Goal: Information Seeking & Learning: Check status

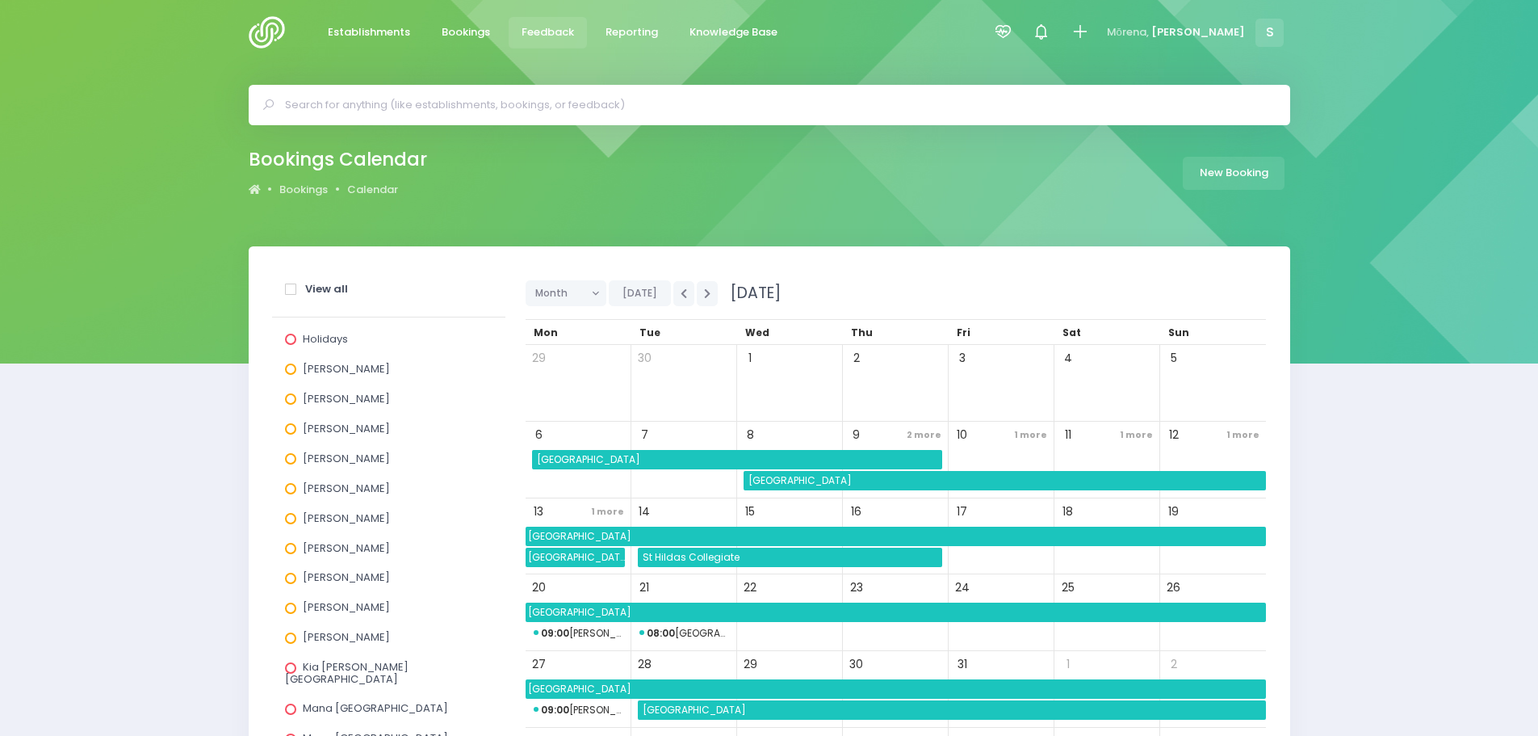
click at [541, 36] on span "Feedback" at bounding box center [548, 32] width 52 height 16
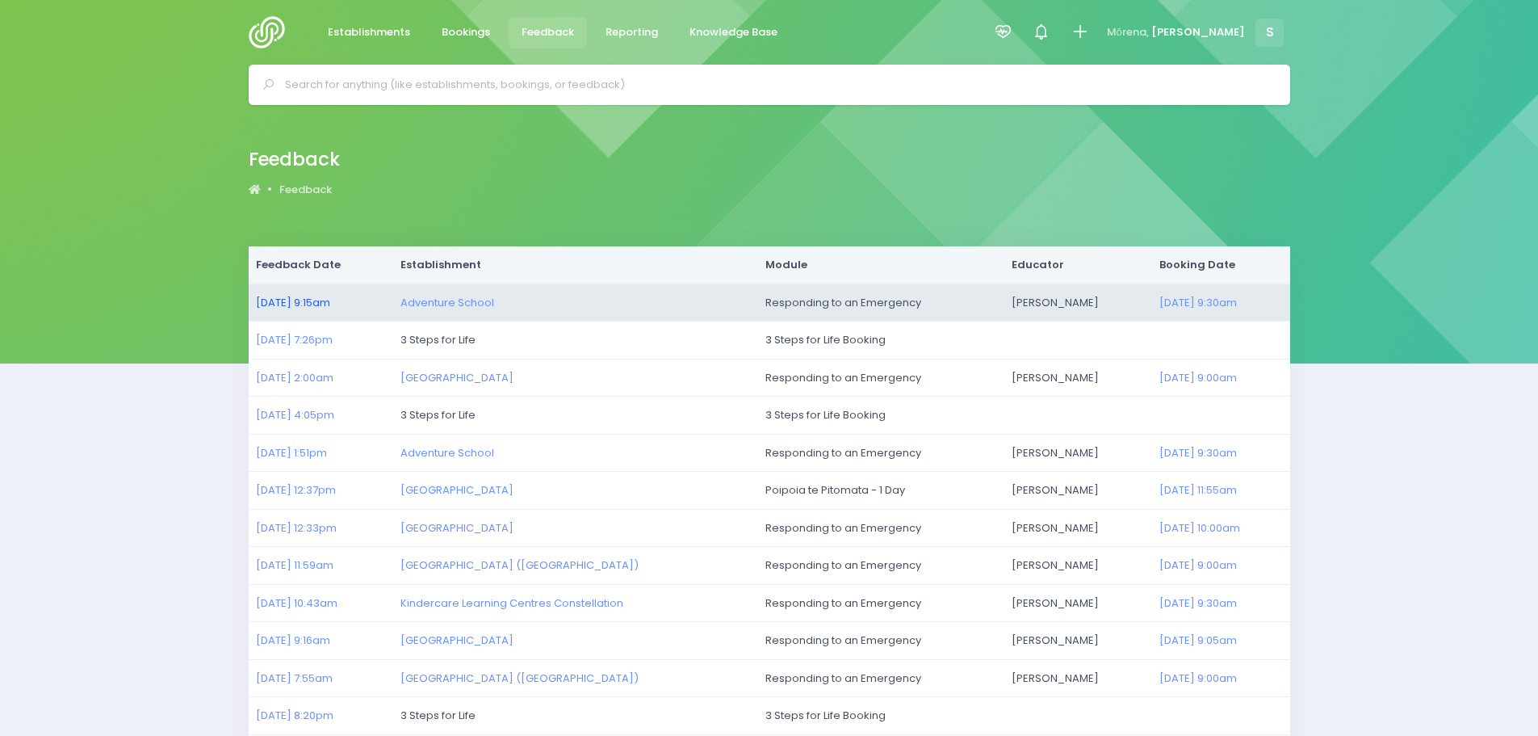
click at [287, 302] on link "29/08/2025 9:15am" at bounding box center [293, 302] width 74 height 15
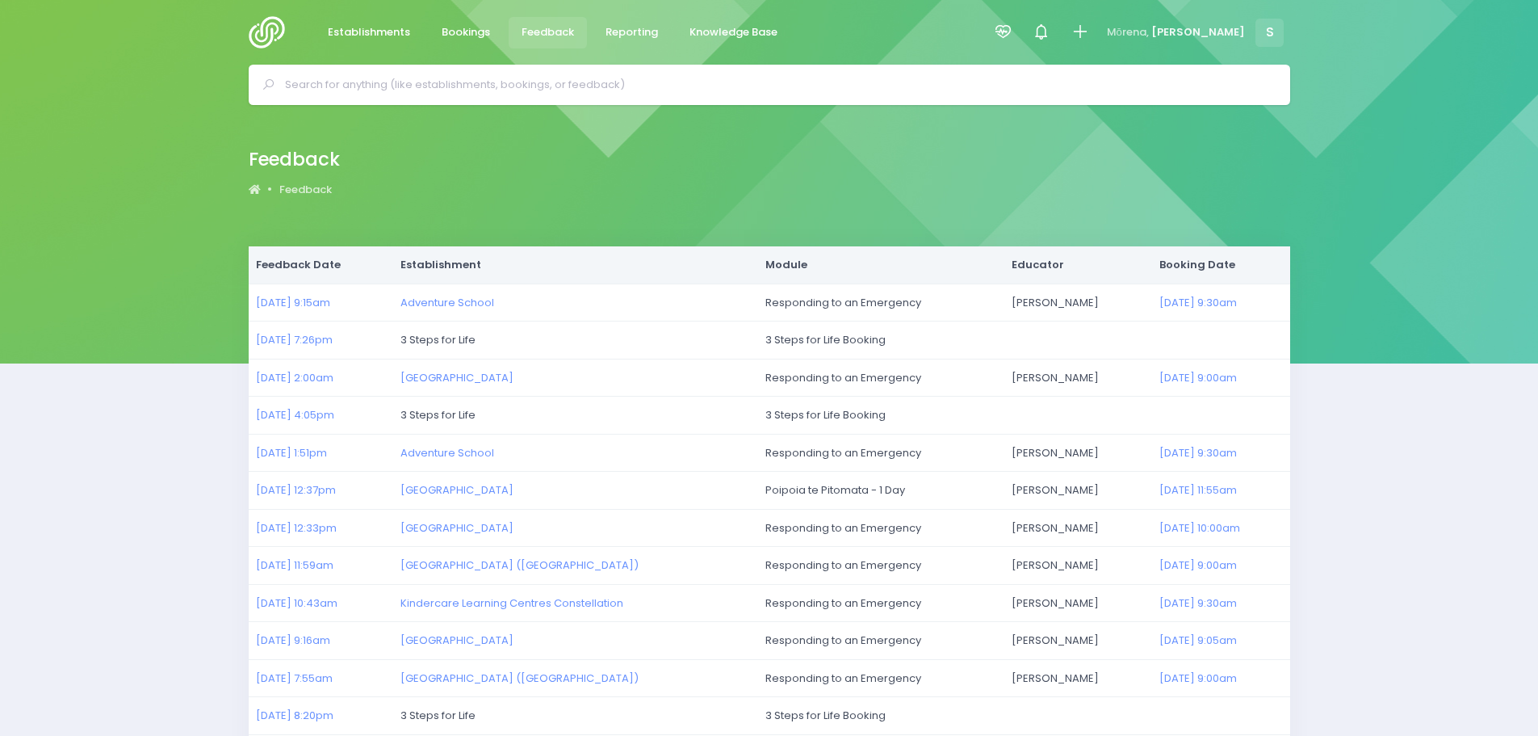
click at [423, 82] on input "text" at bounding box center [776, 85] width 983 height 24
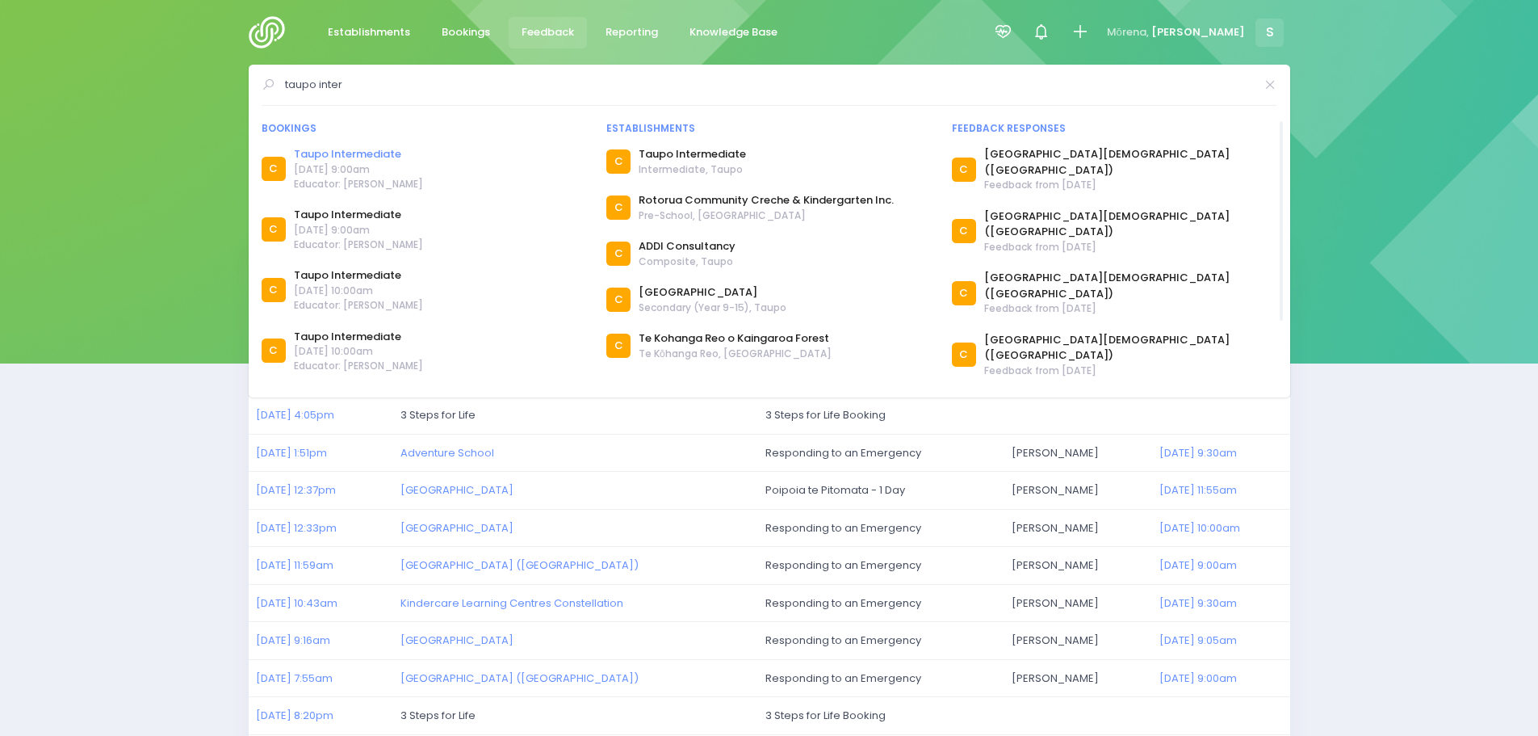
type input "taupo inter"
click at [354, 154] on link "Taupo Intermediate" at bounding box center [358, 154] width 129 height 16
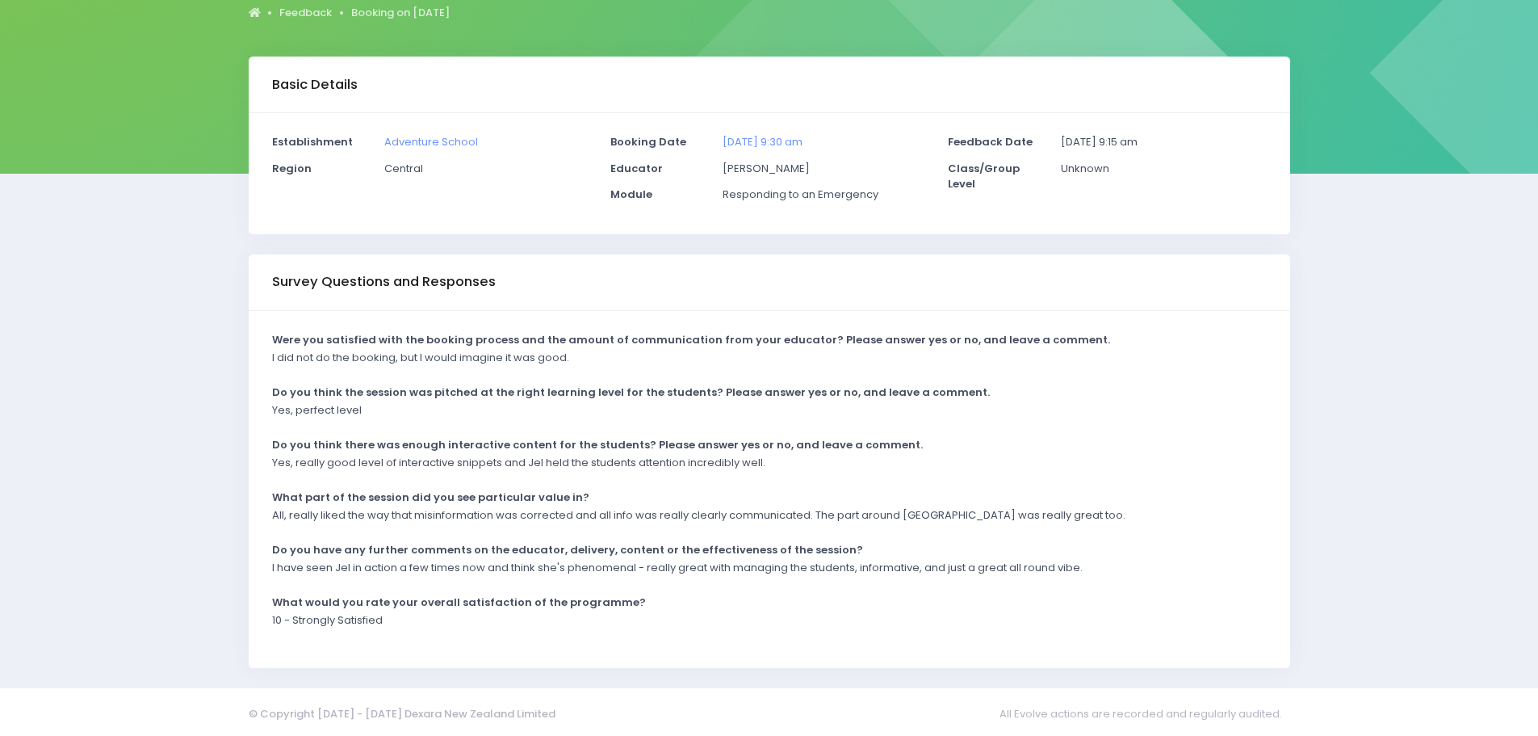
scroll to position [195, 0]
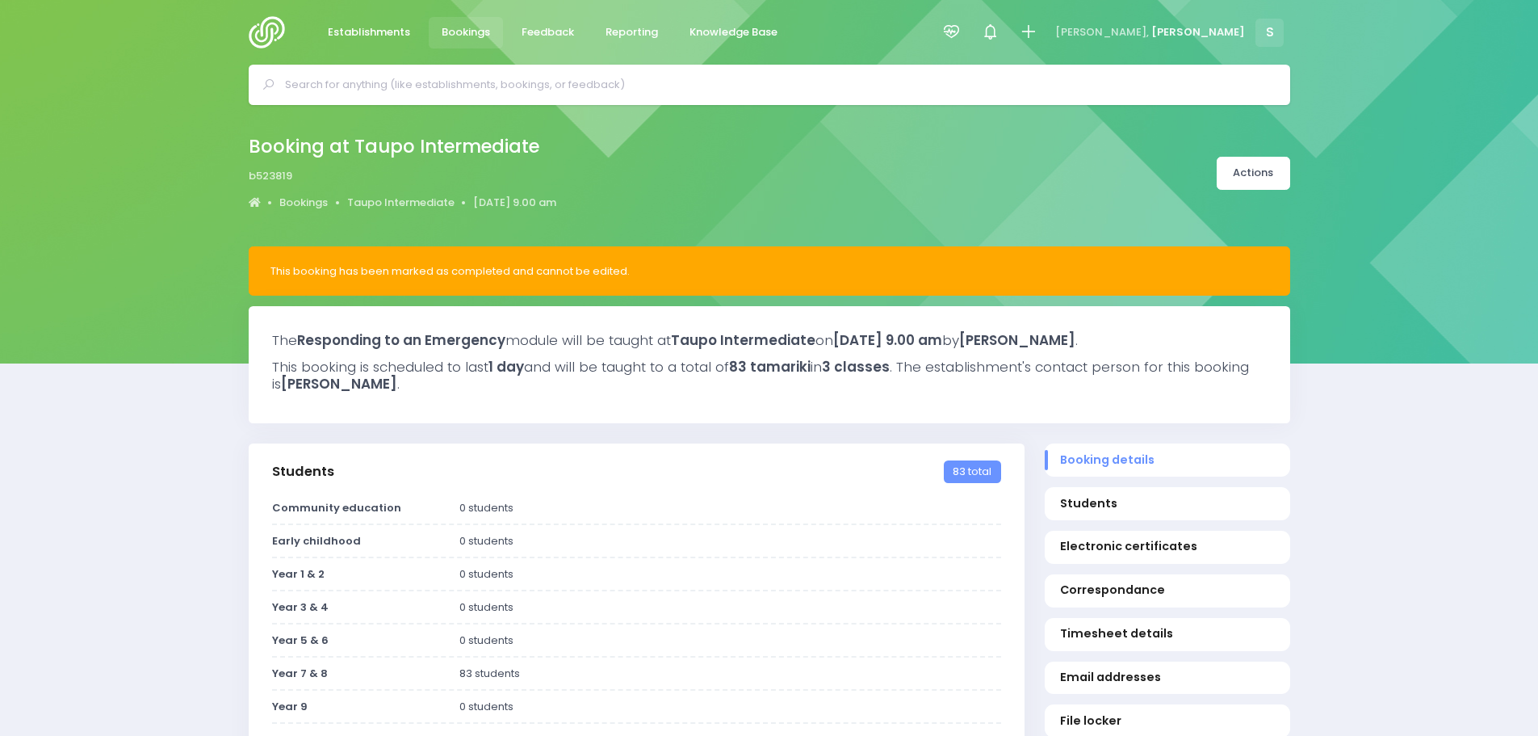
select select "5"
click at [1250, 181] on link "Actions" at bounding box center [1253, 173] width 73 height 33
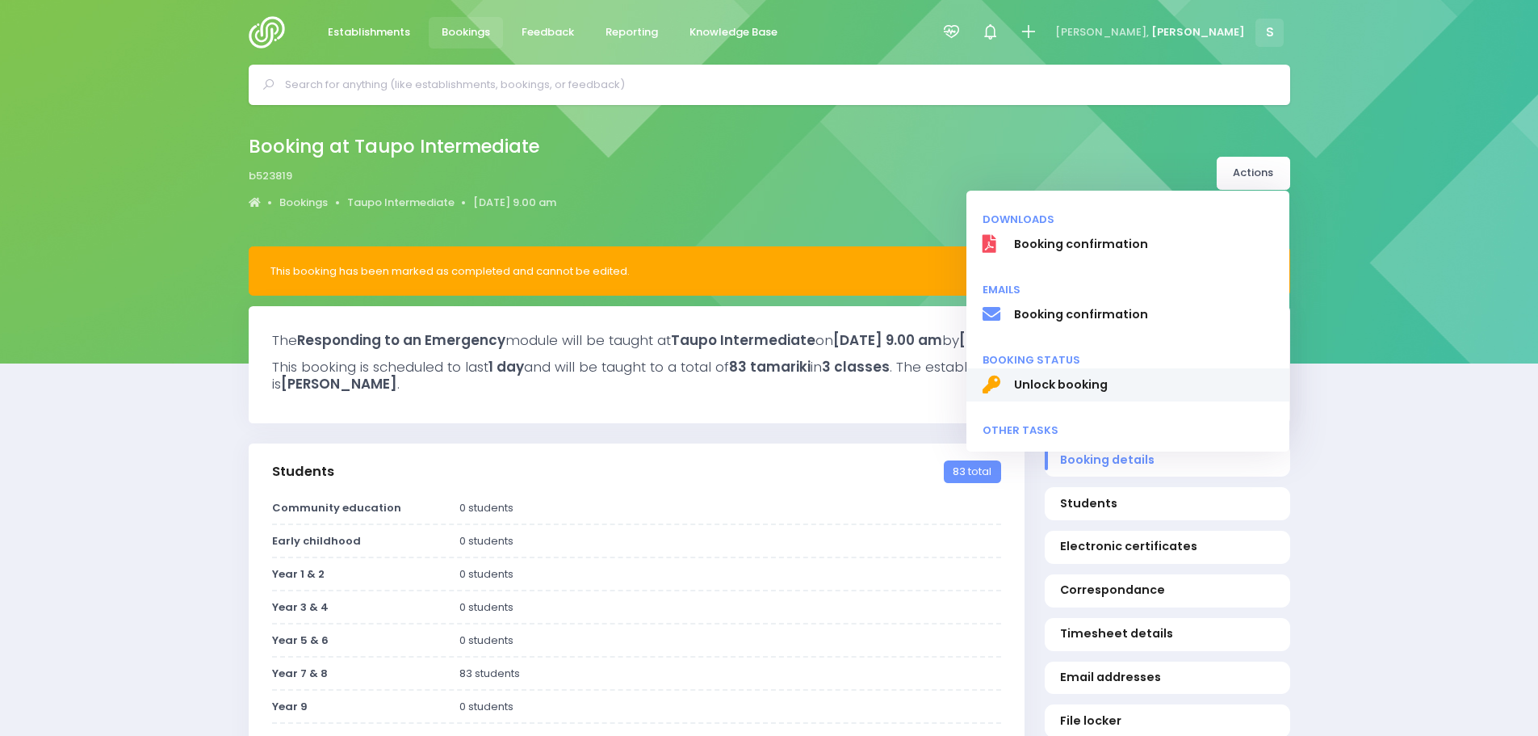
click at [1065, 384] on span "Unlock booking" at bounding box center [1143, 384] width 260 height 17
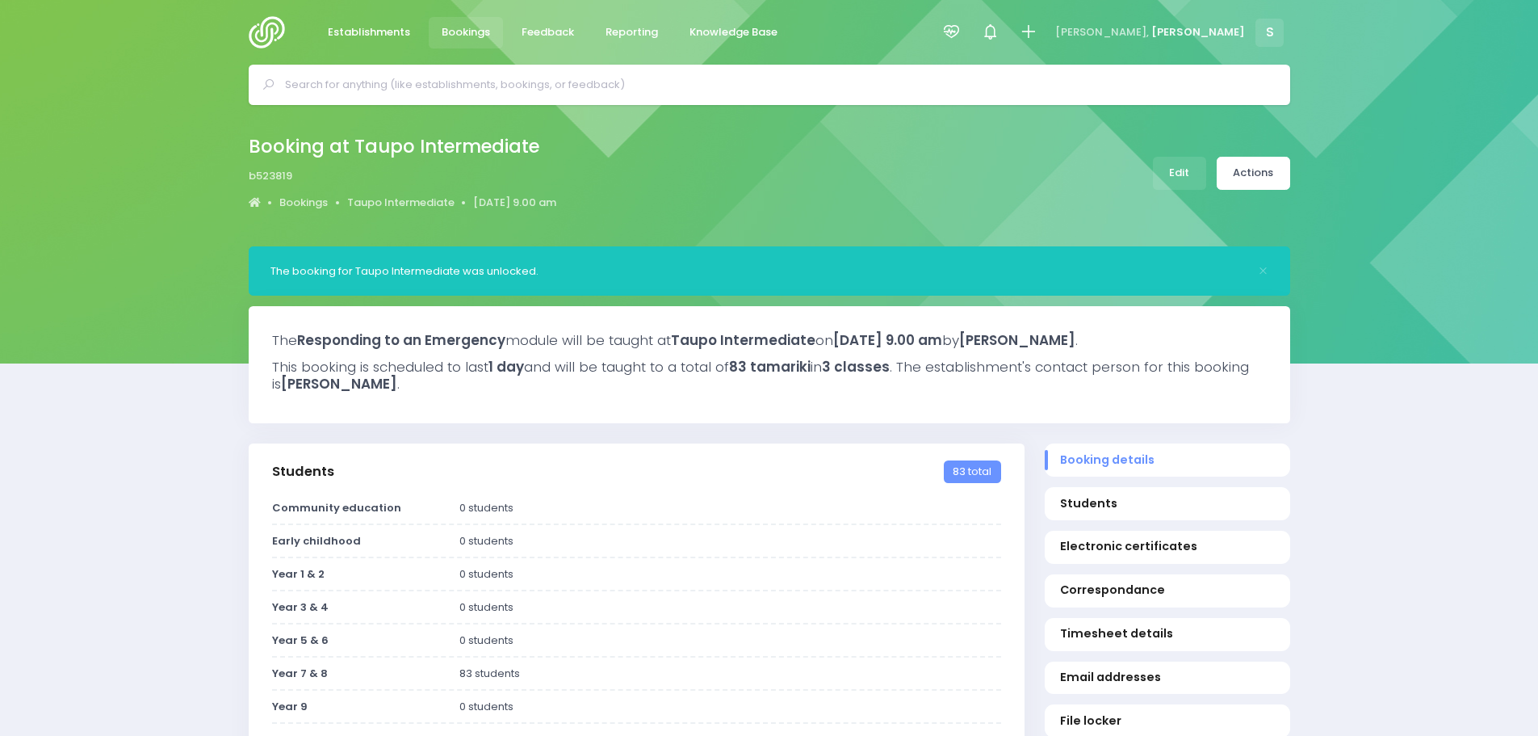
select select "5"
click at [531, 27] on span "Feedback" at bounding box center [548, 32] width 52 height 16
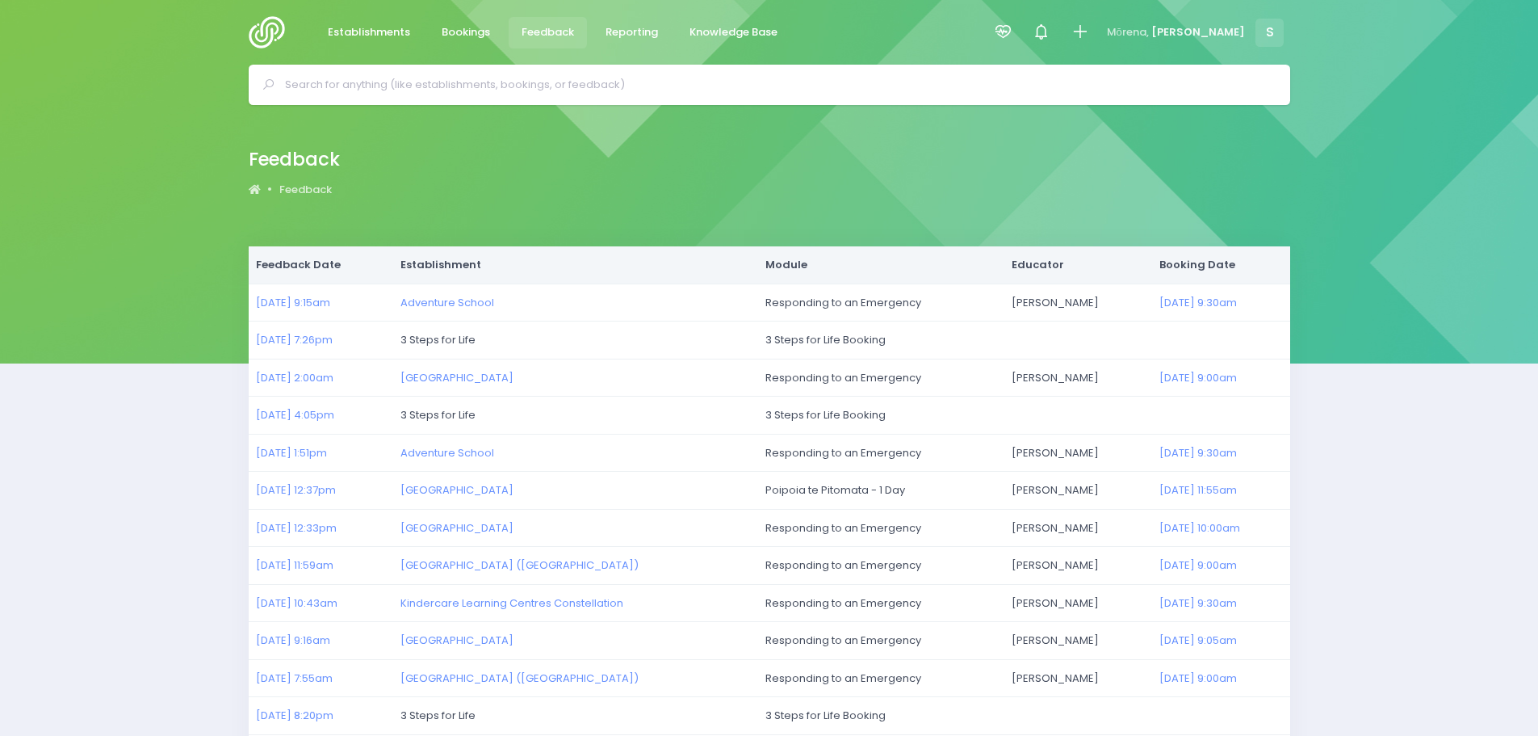
click at [263, 27] on img at bounding box center [272, 32] width 46 height 32
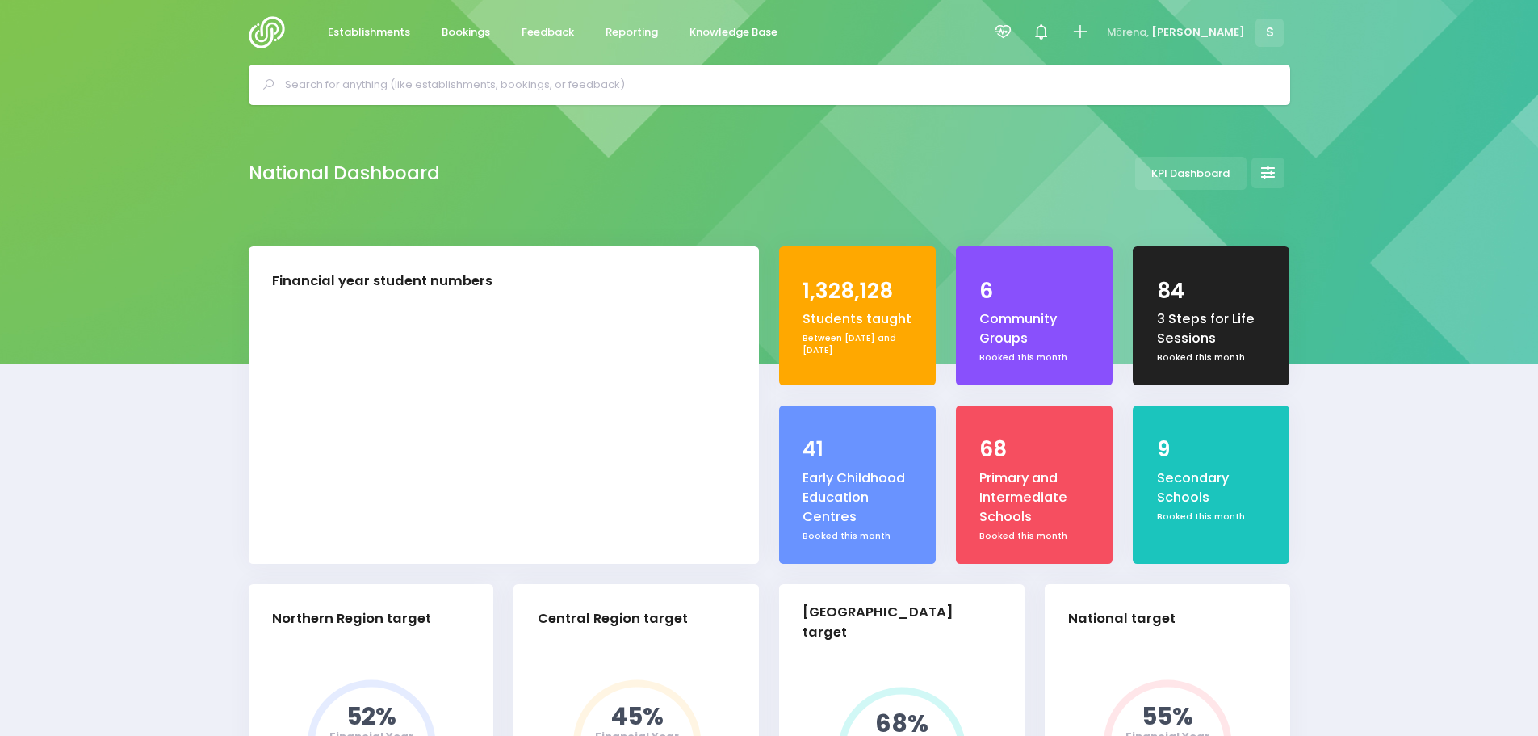
select select "5"
click at [445, 33] on span "Bookings" at bounding box center [466, 32] width 48 height 16
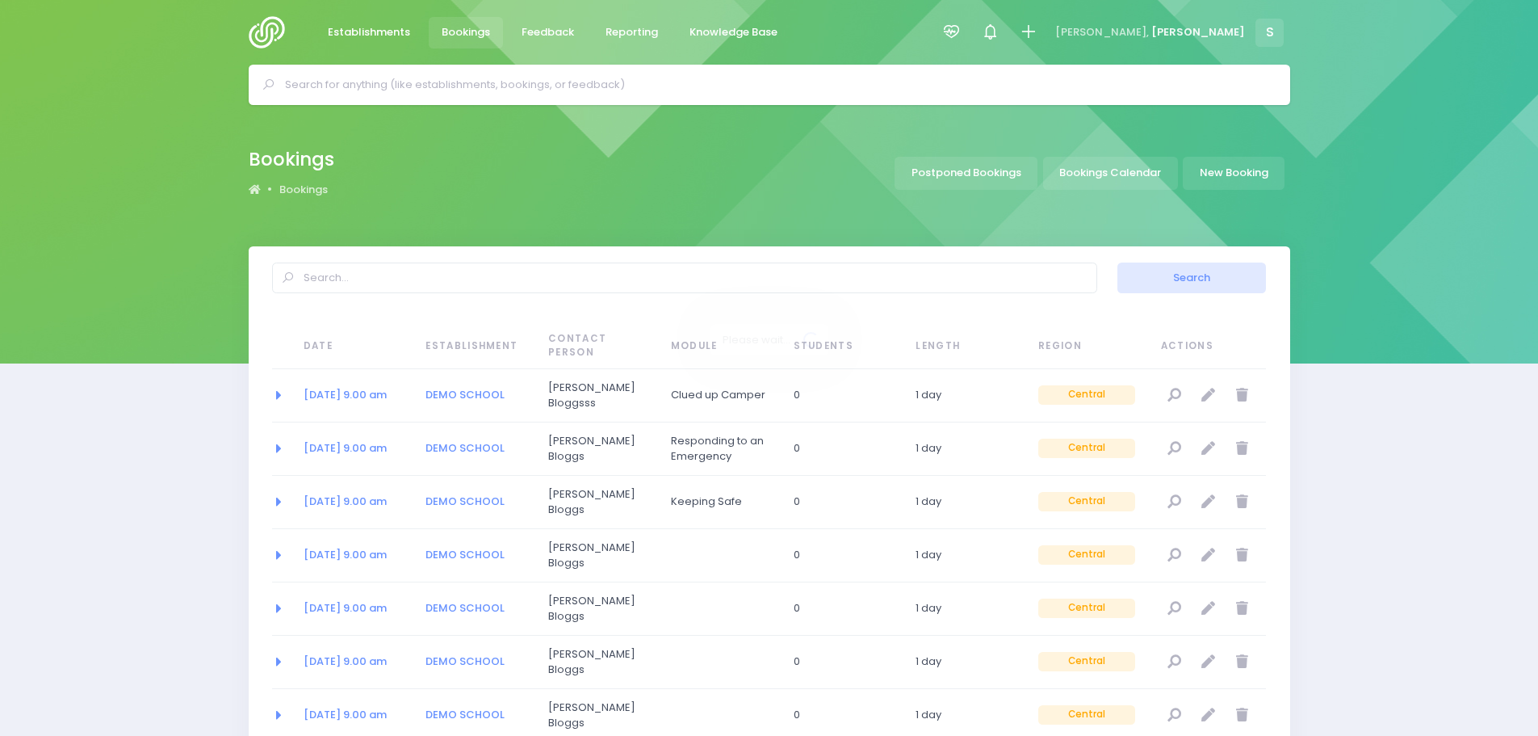
select select "20"
click at [467, 81] on input "text" at bounding box center [776, 85] width 983 height 24
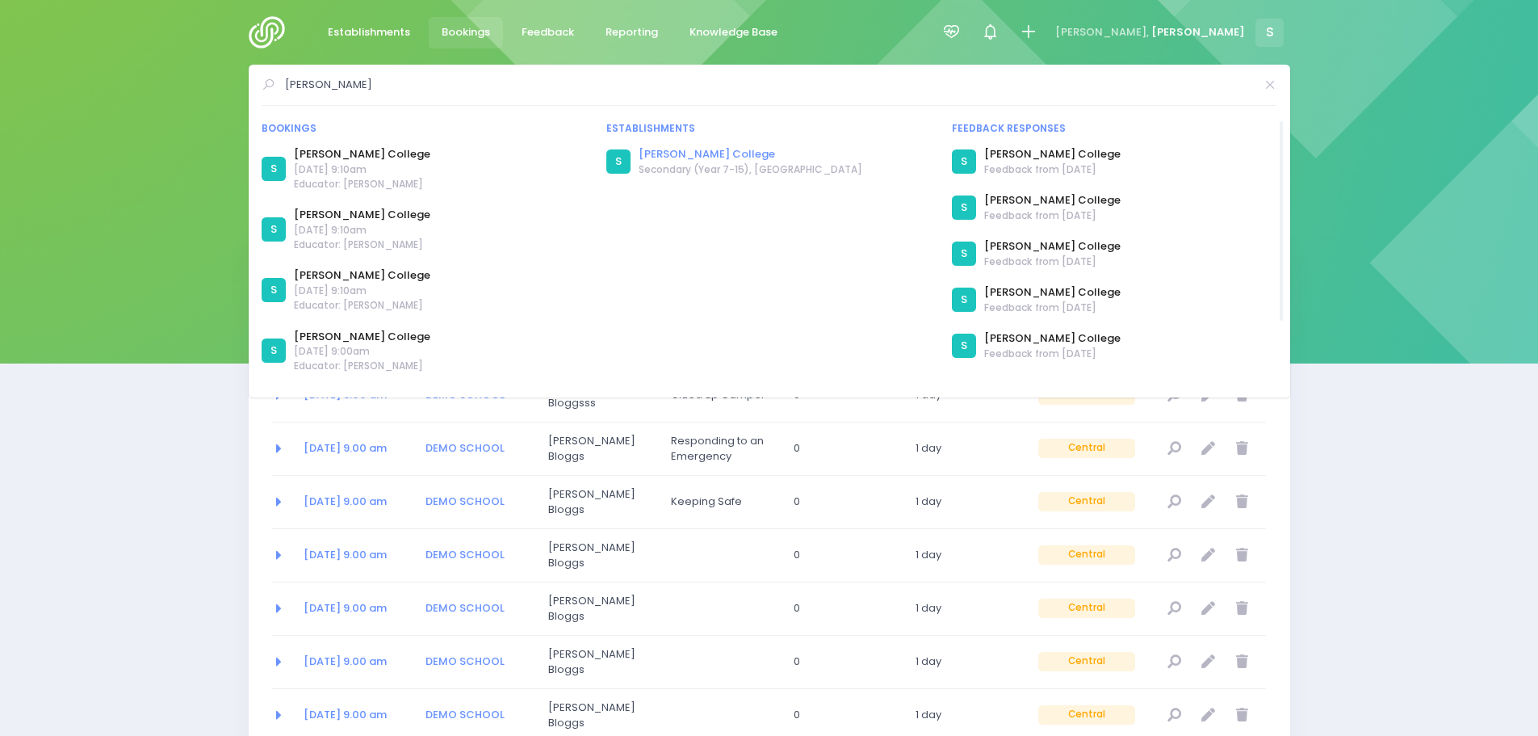
type input "james hargest"
click at [678, 153] on link "[PERSON_NAME] College" at bounding box center [751, 154] width 224 height 16
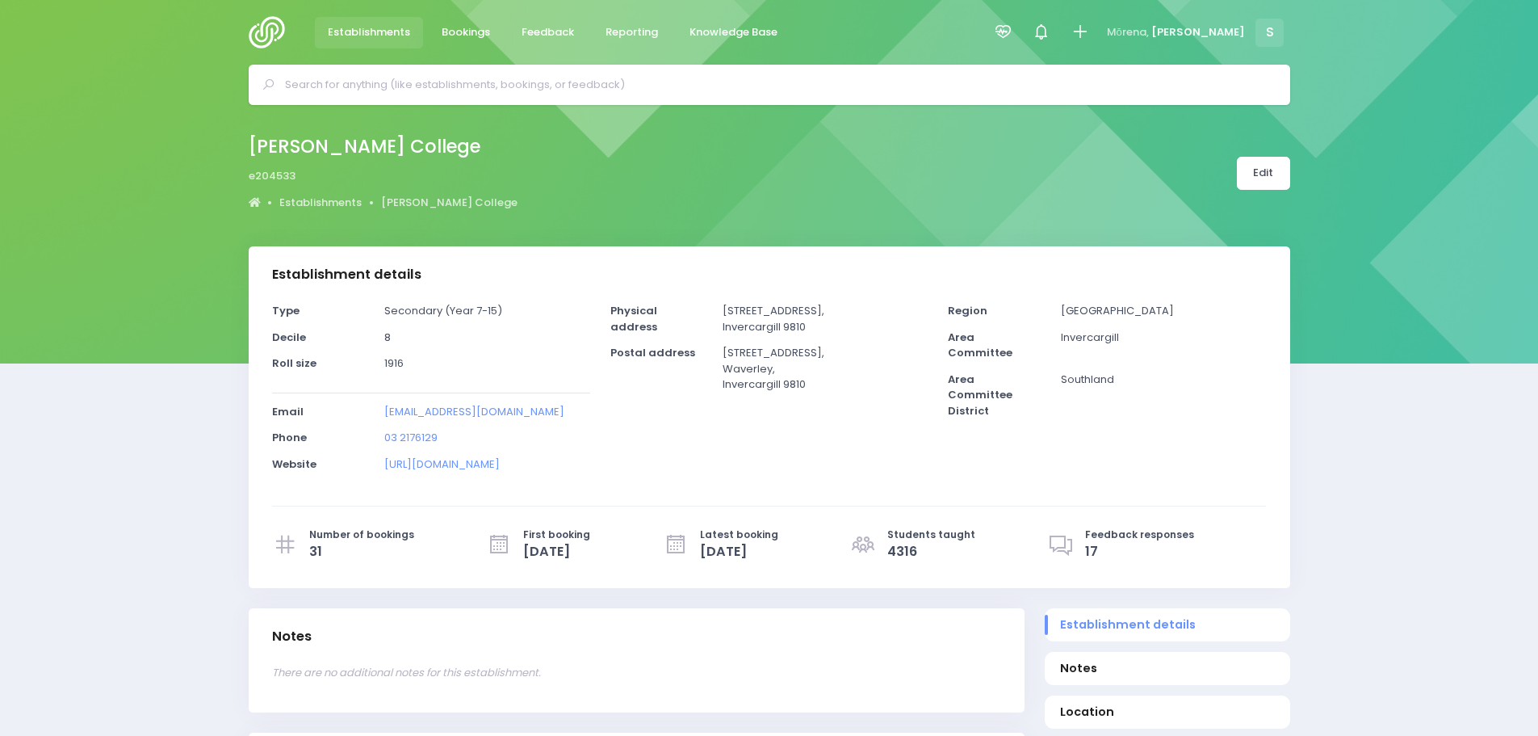
select select "5"
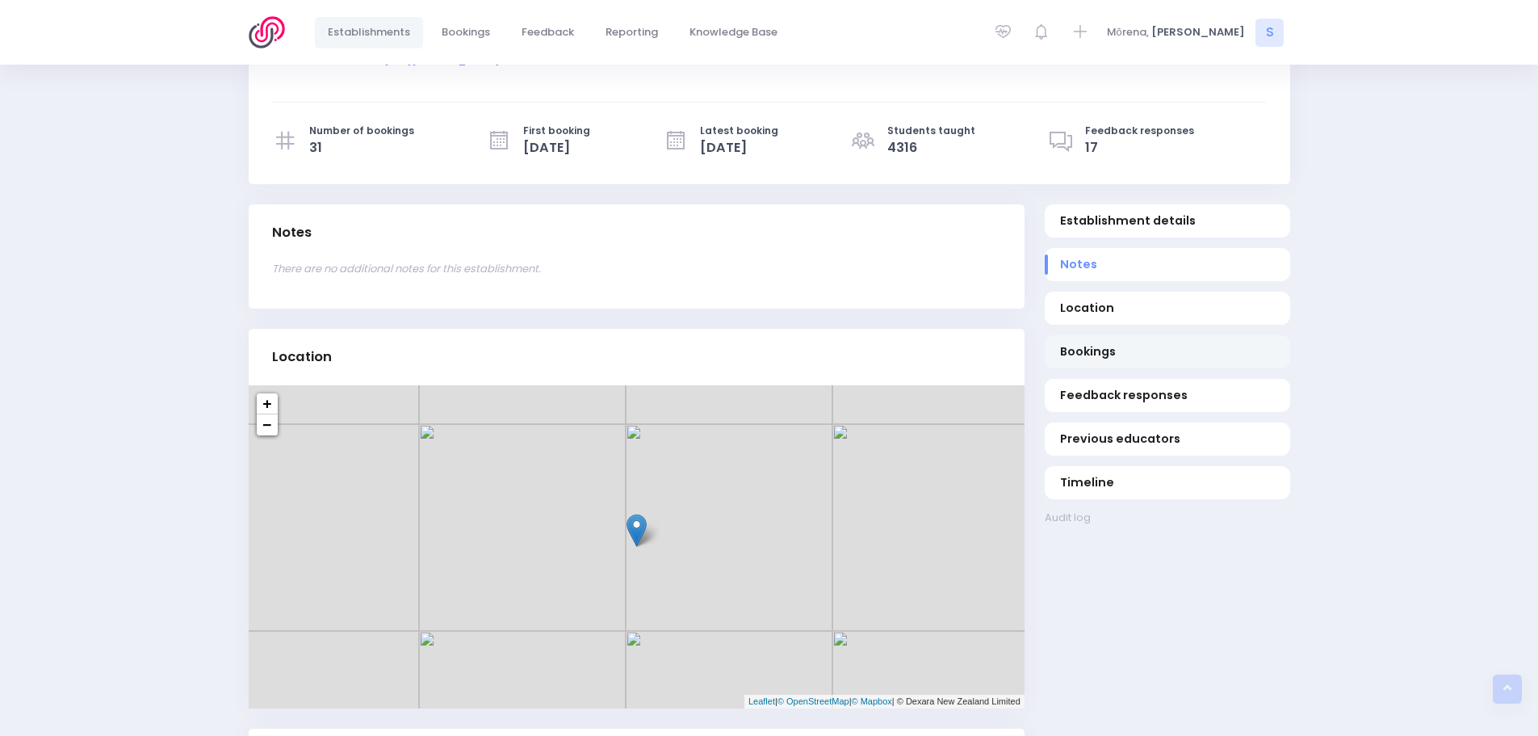
click at [1081, 355] on span "Bookings" at bounding box center [1167, 351] width 214 height 17
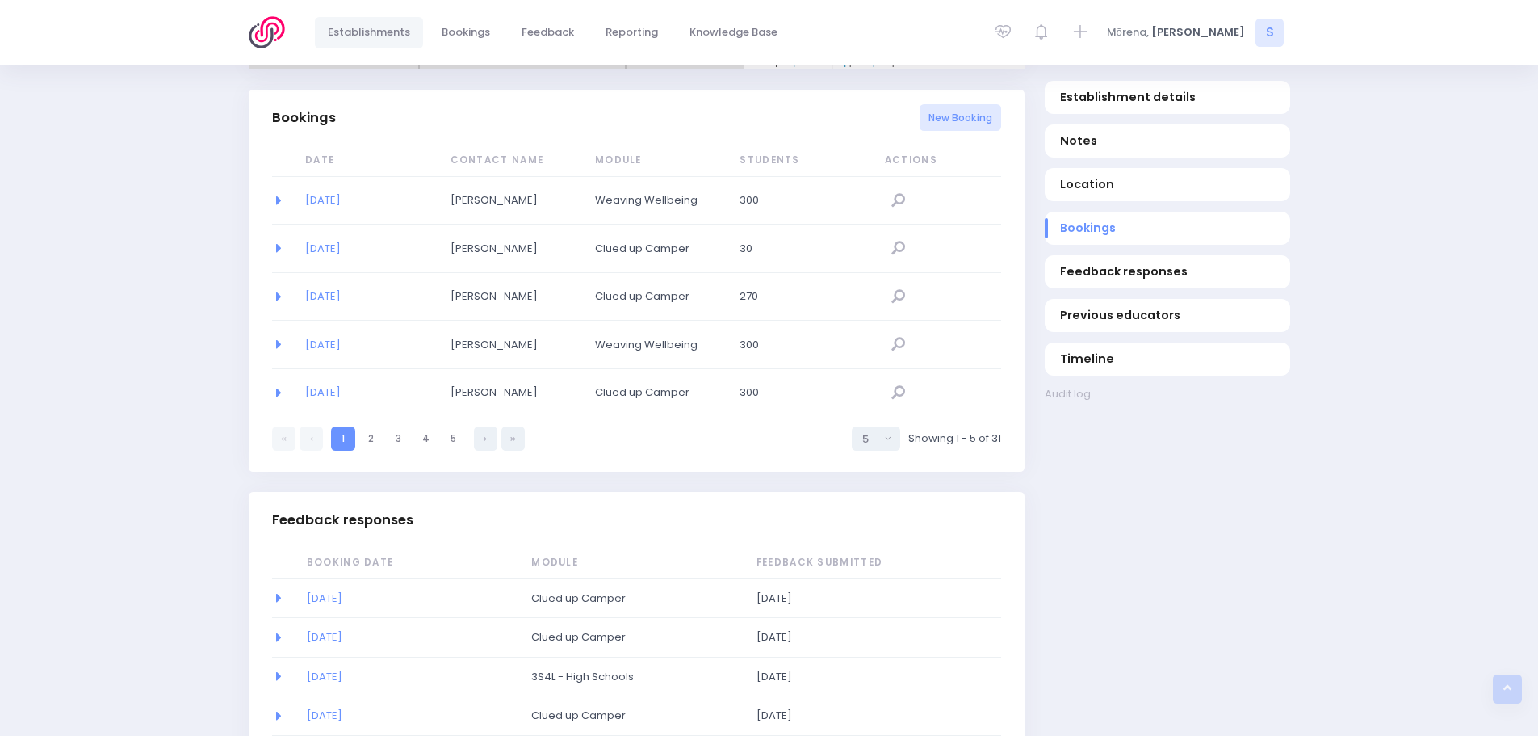
scroll to position [1051, 0]
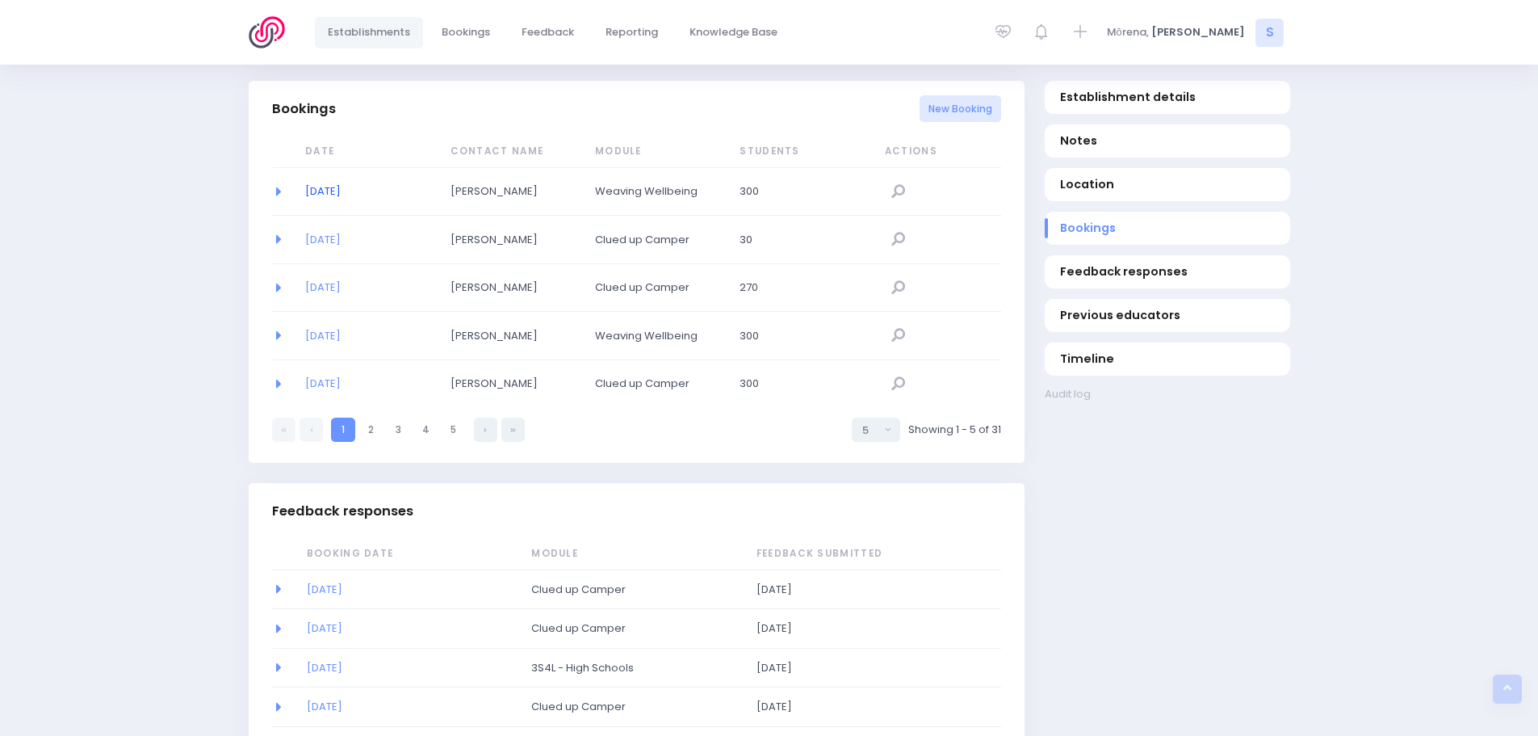
click at [334, 191] on link "[DATE]" at bounding box center [323, 190] width 36 height 15
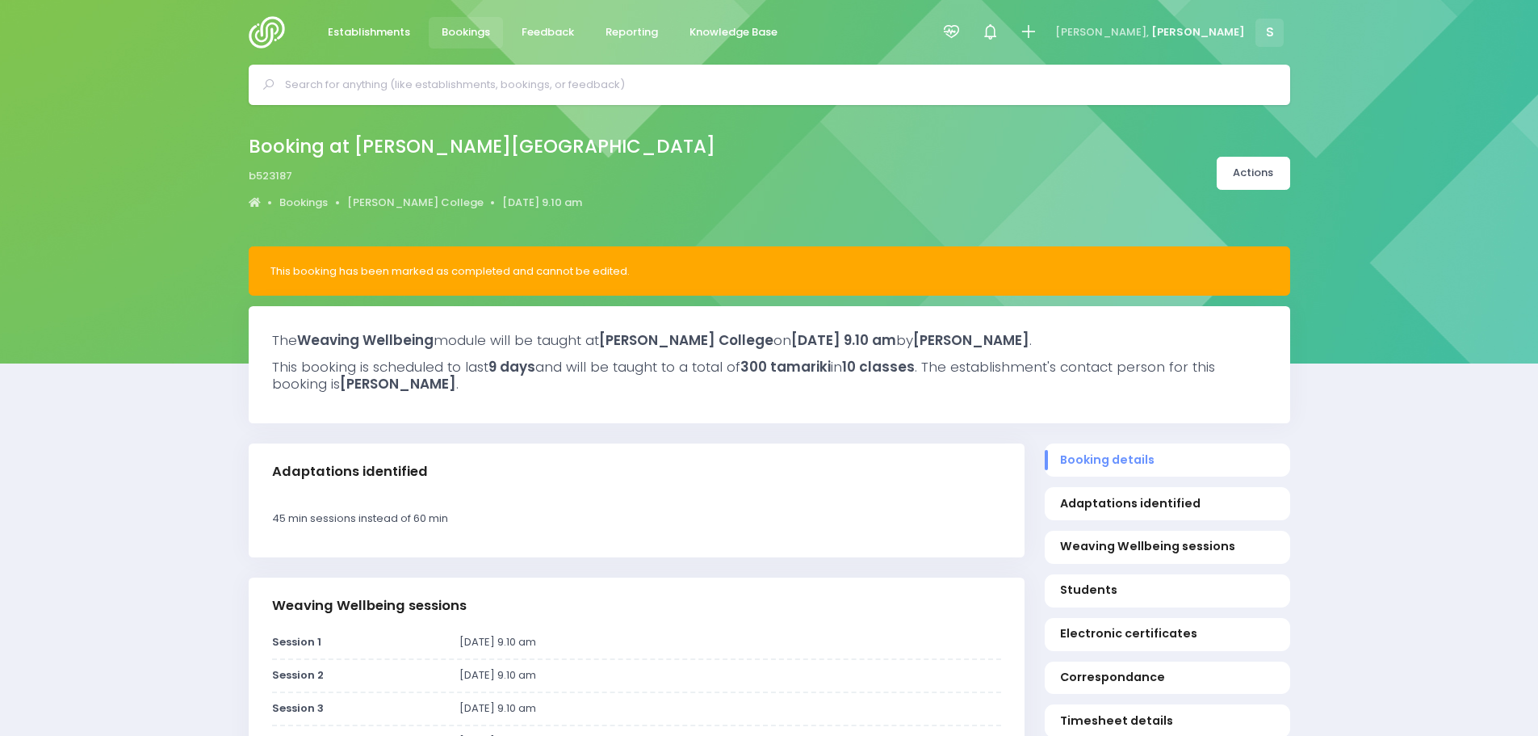
select select "5"
click at [404, 204] on link "[PERSON_NAME] College" at bounding box center [415, 203] width 136 height 16
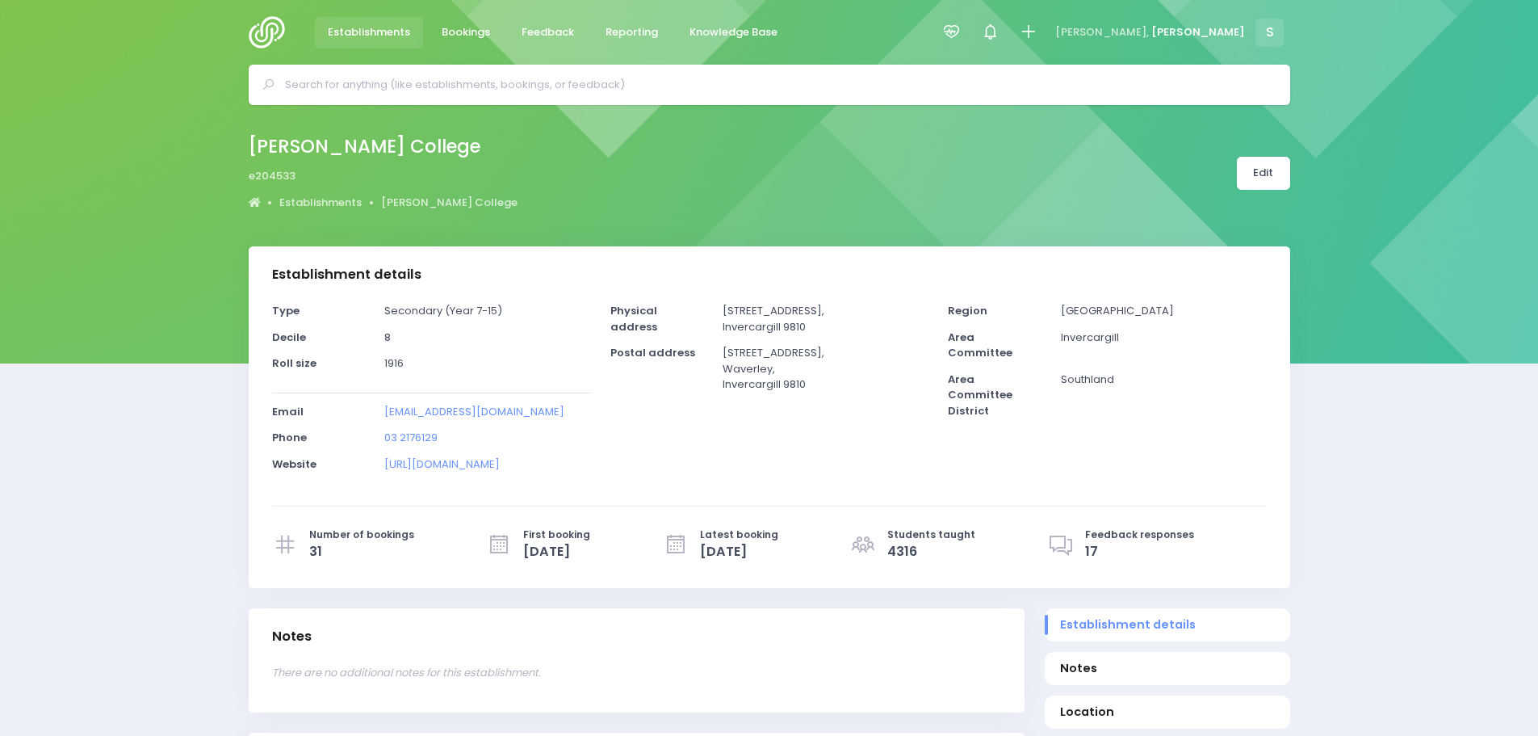
select select "5"
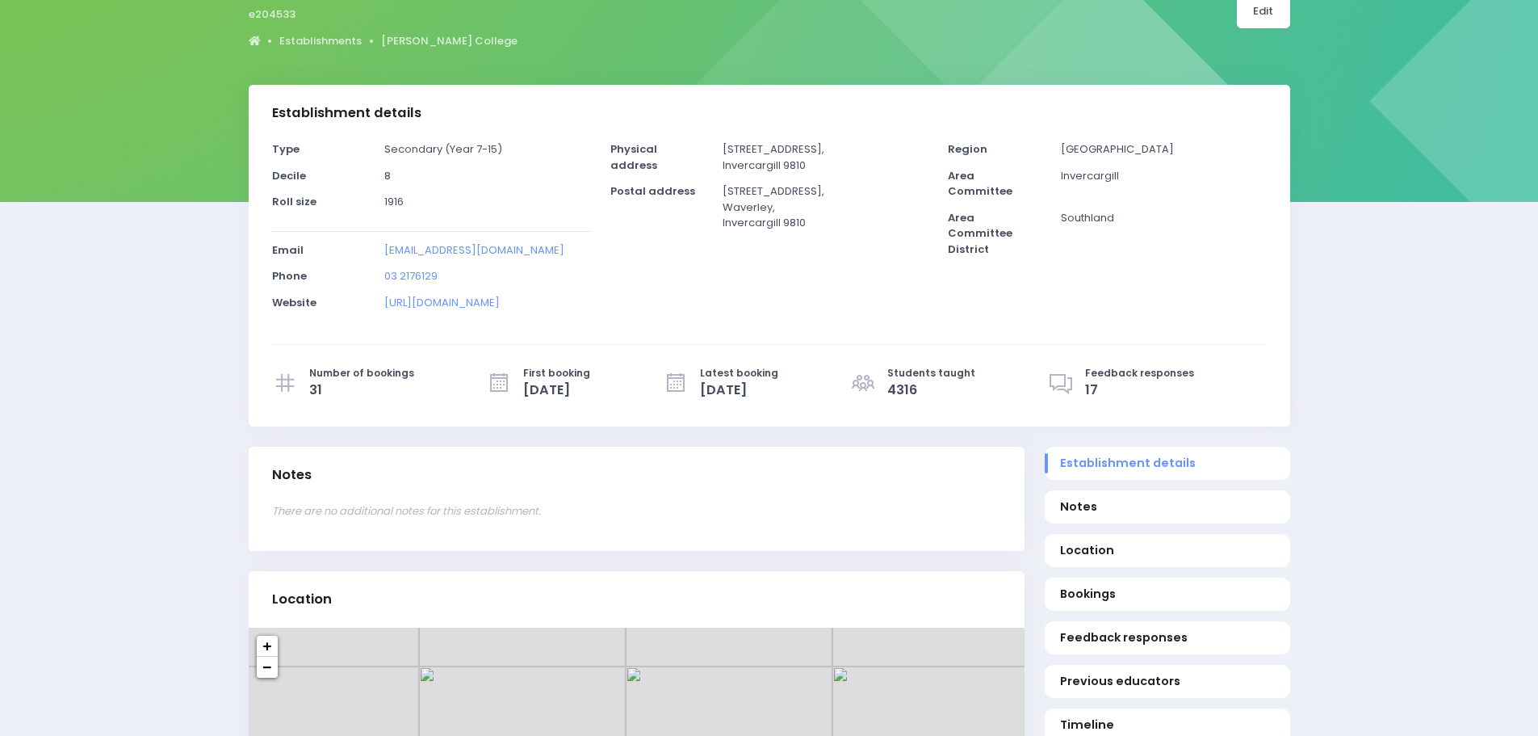
scroll to position [323, 0]
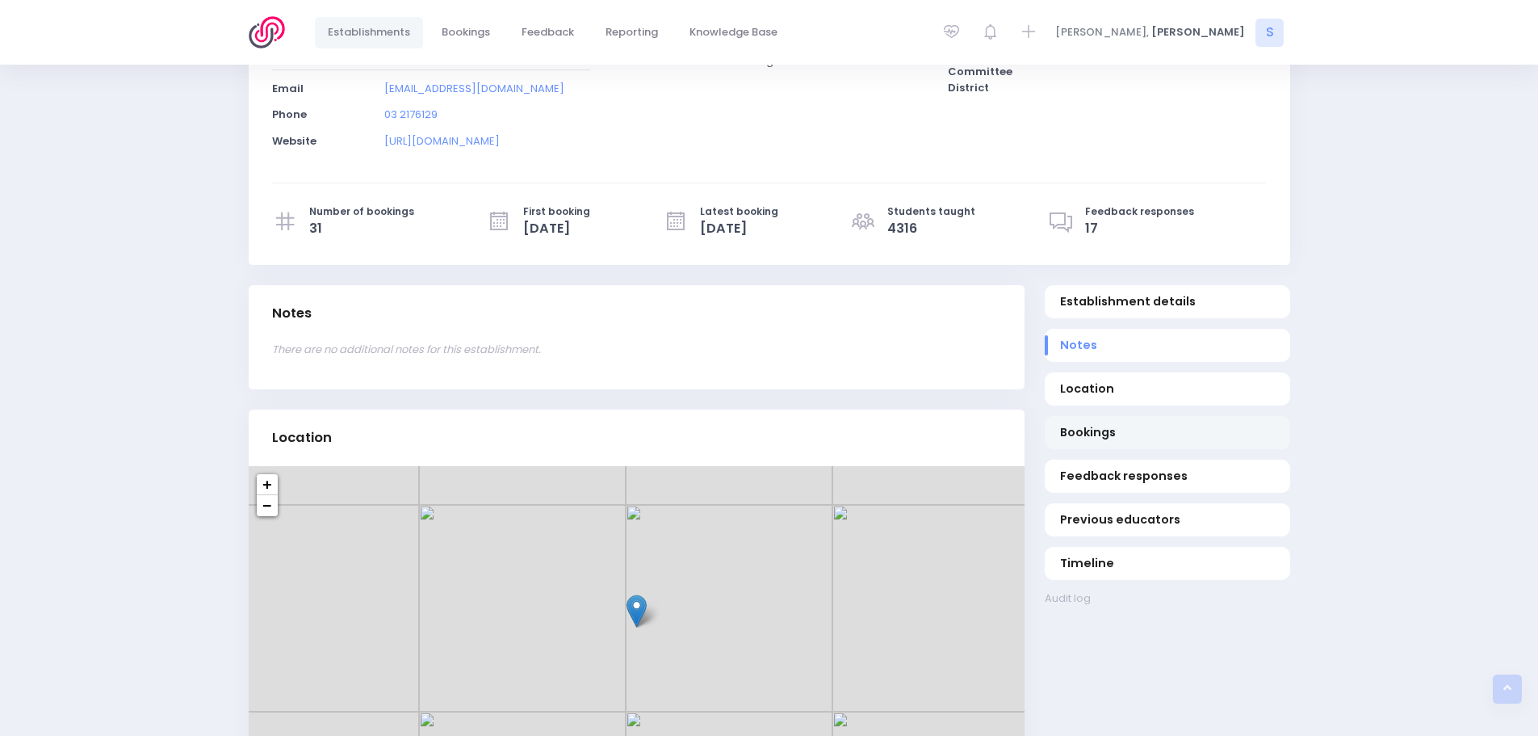
click at [1097, 435] on span "Bookings" at bounding box center [1167, 432] width 214 height 17
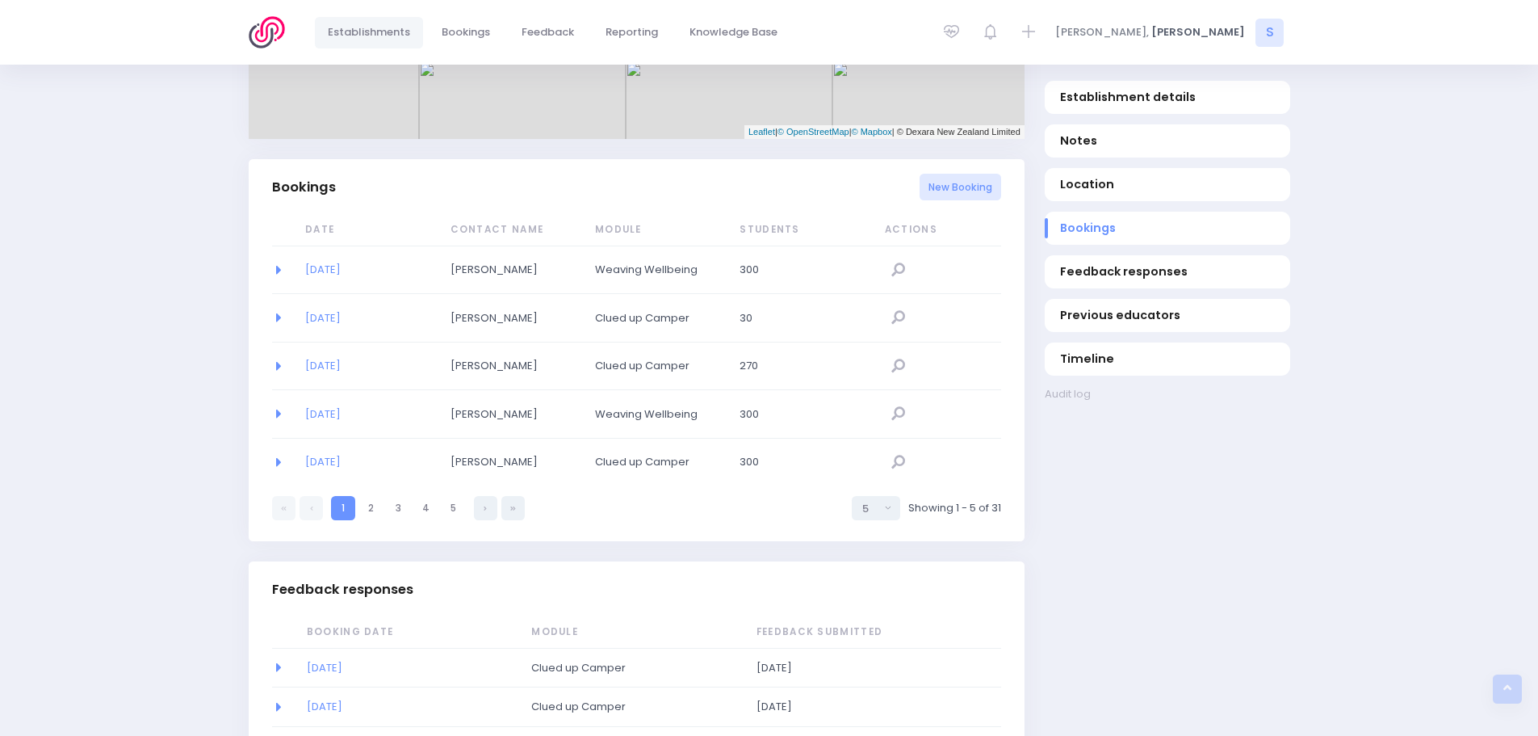
scroll to position [1051, 0]
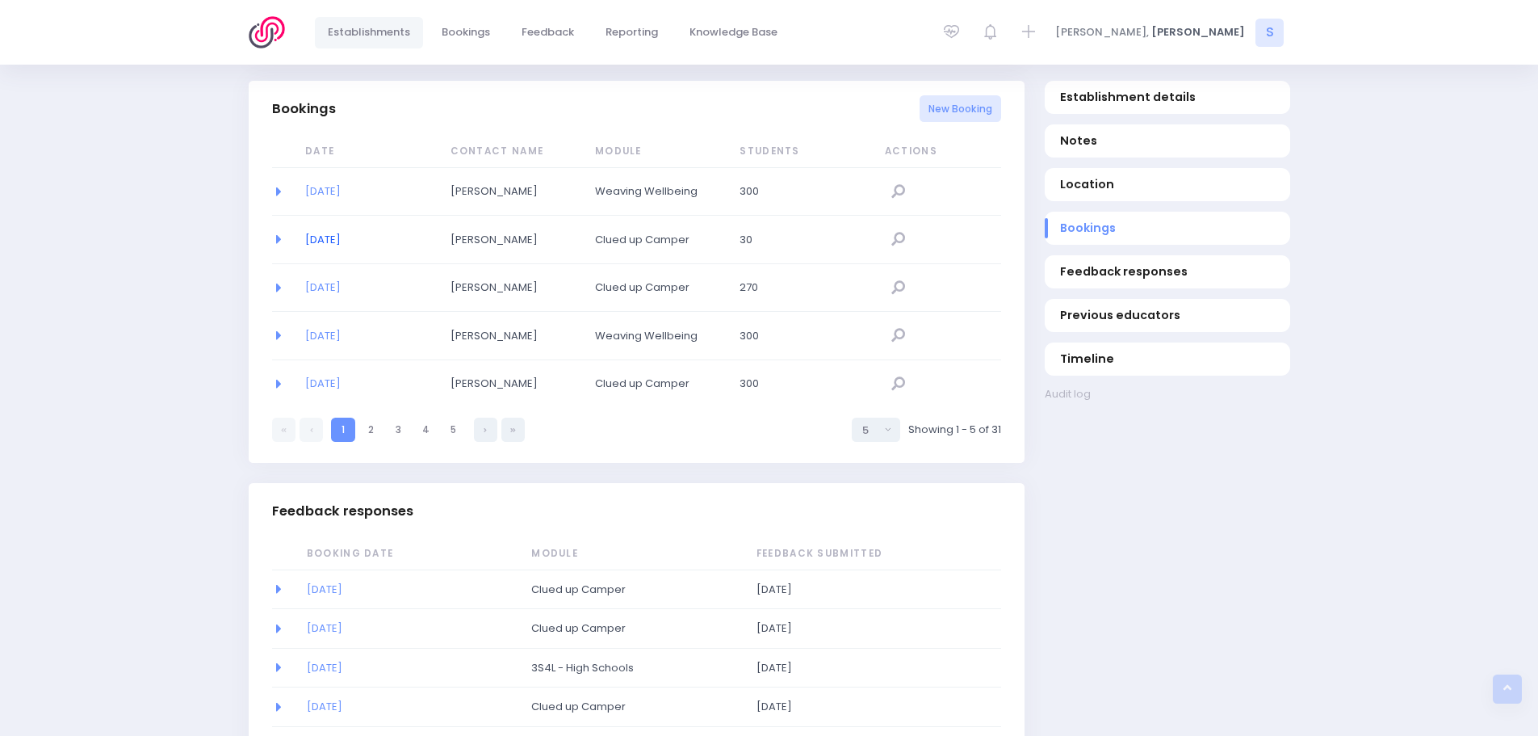
click at [337, 240] on link "12/03/2025" at bounding box center [323, 239] width 36 height 15
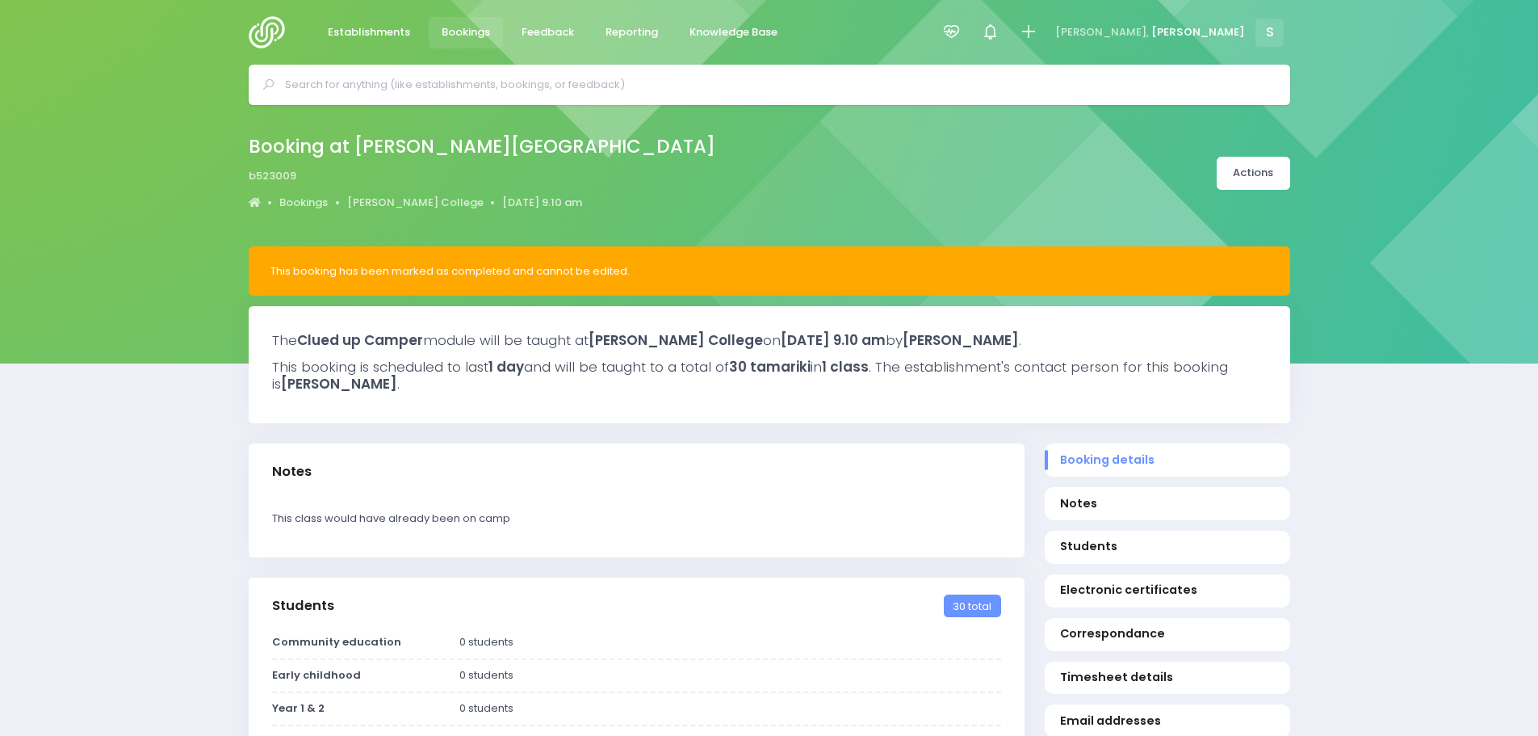
select select "5"
click at [476, 39] on span "Bookings" at bounding box center [466, 32] width 48 height 16
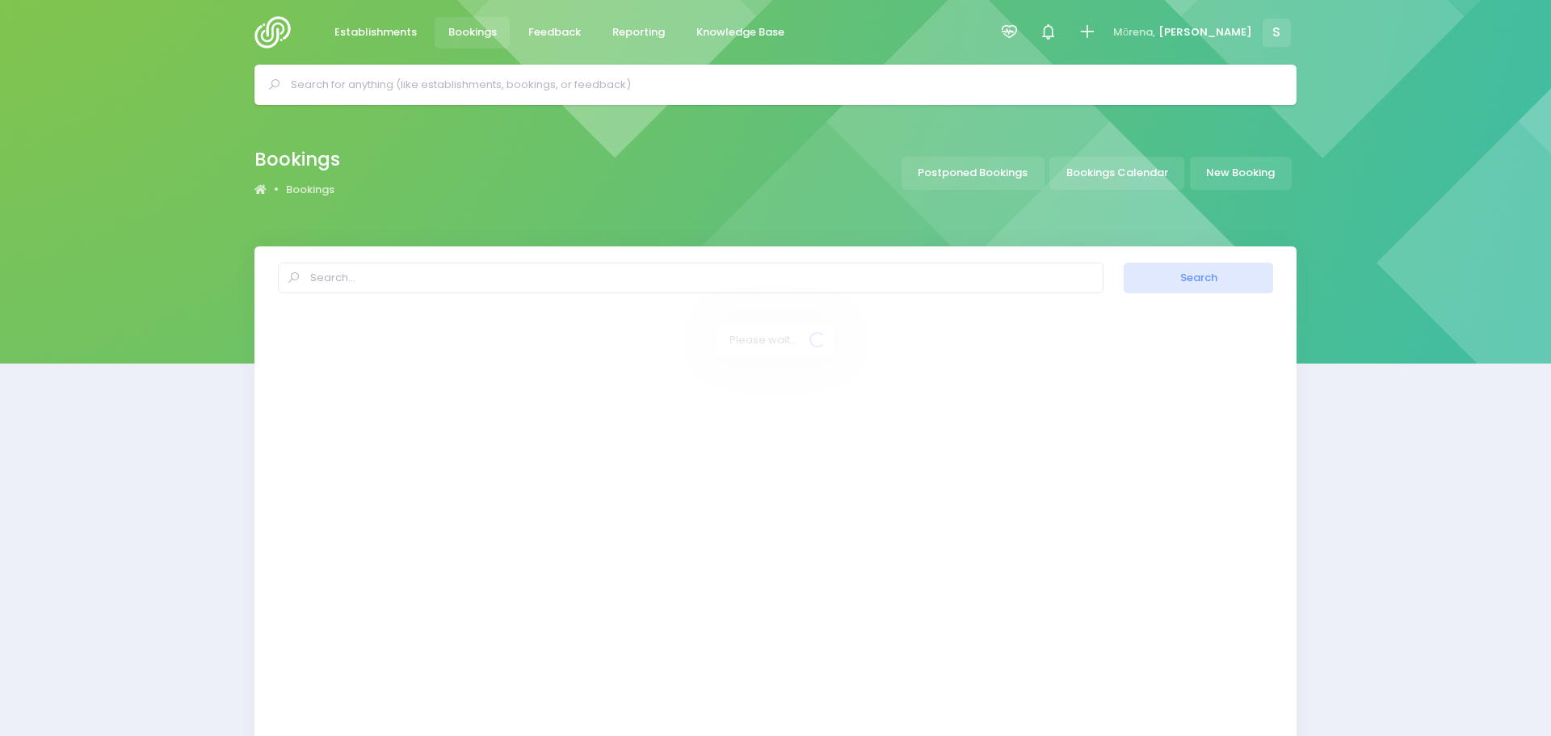
select select "20"
click at [1095, 172] on link "Bookings Calendar" at bounding box center [1110, 173] width 135 height 33
select select "20"
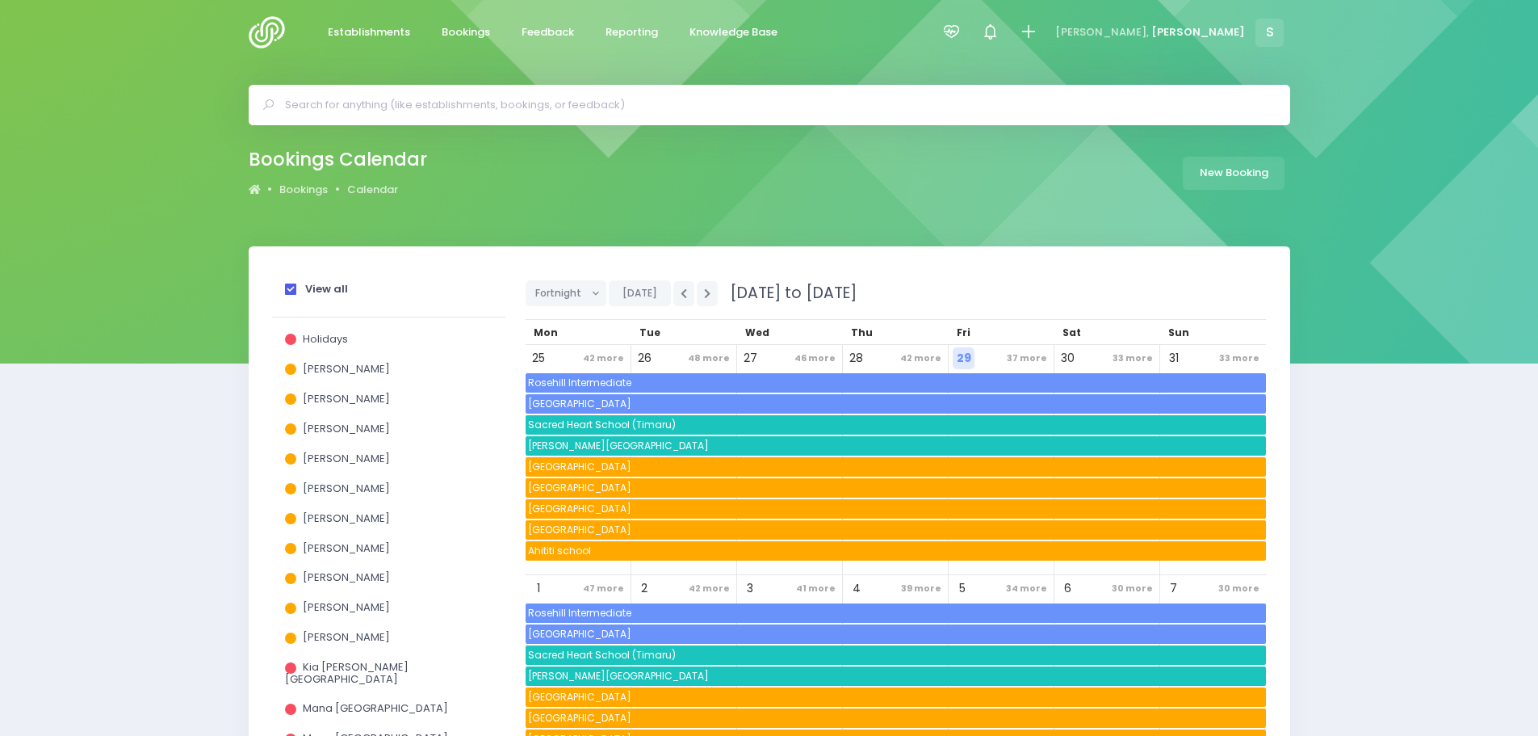
click at [289, 293] on span at bounding box center [290, 288] width 11 height 11
click at [0, 0] on input "View all" at bounding box center [0, 0] width 0 height 0
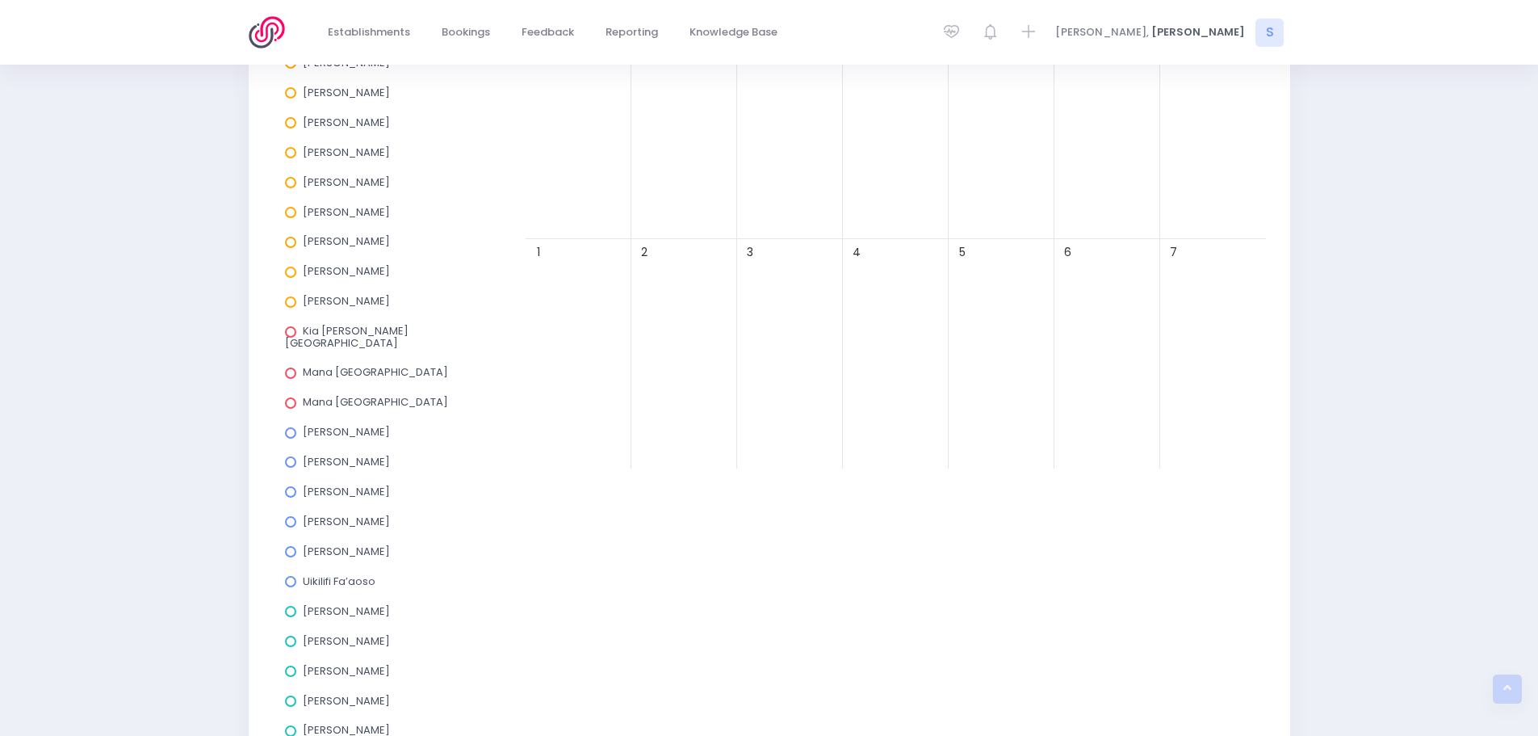
scroll to position [531, 0]
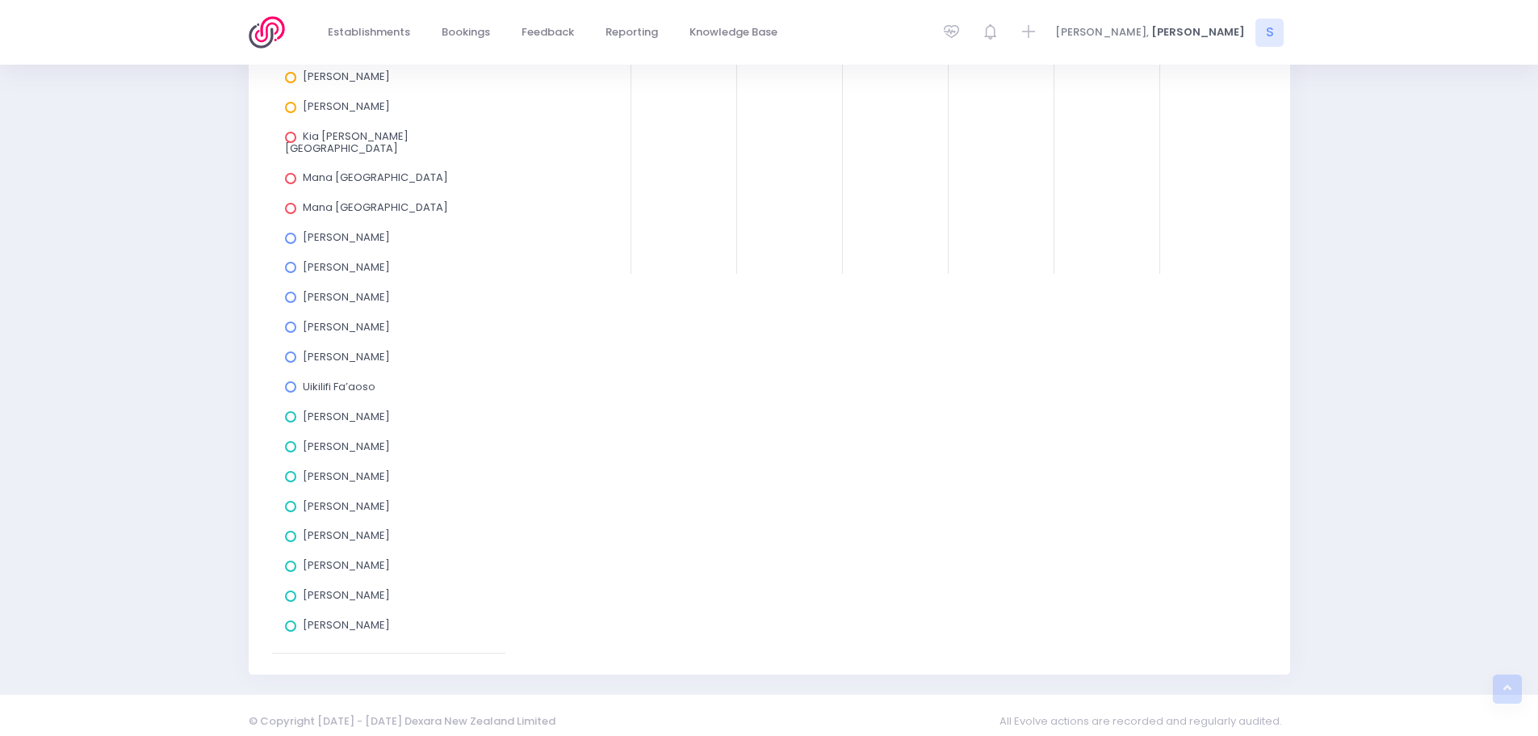
click at [292, 590] on span at bounding box center [290, 595] width 11 height 11
click at [0, 0] on input "[PERSON_NAME]" at bounding box center [0, 0] width 0 height 0
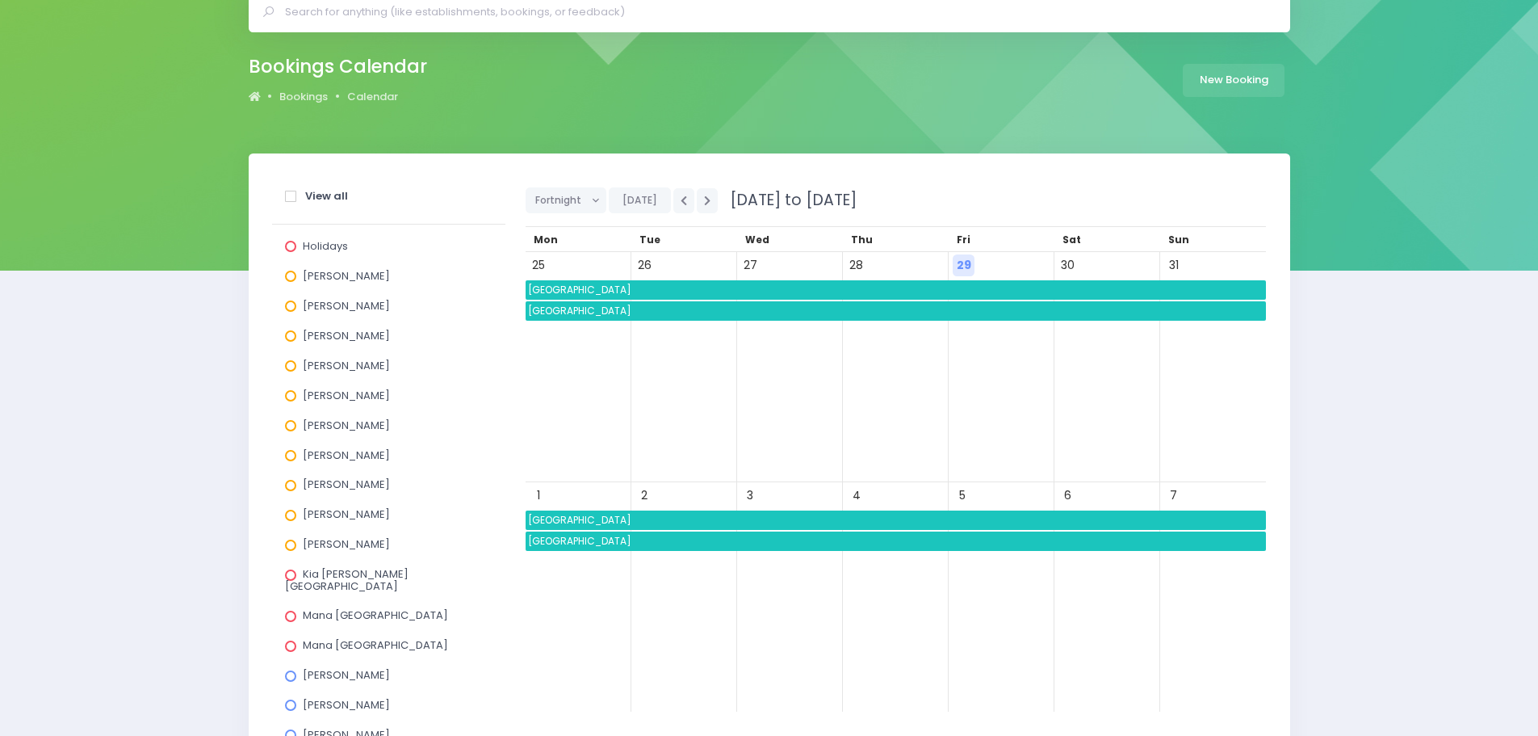
scroll to position [46, 0]
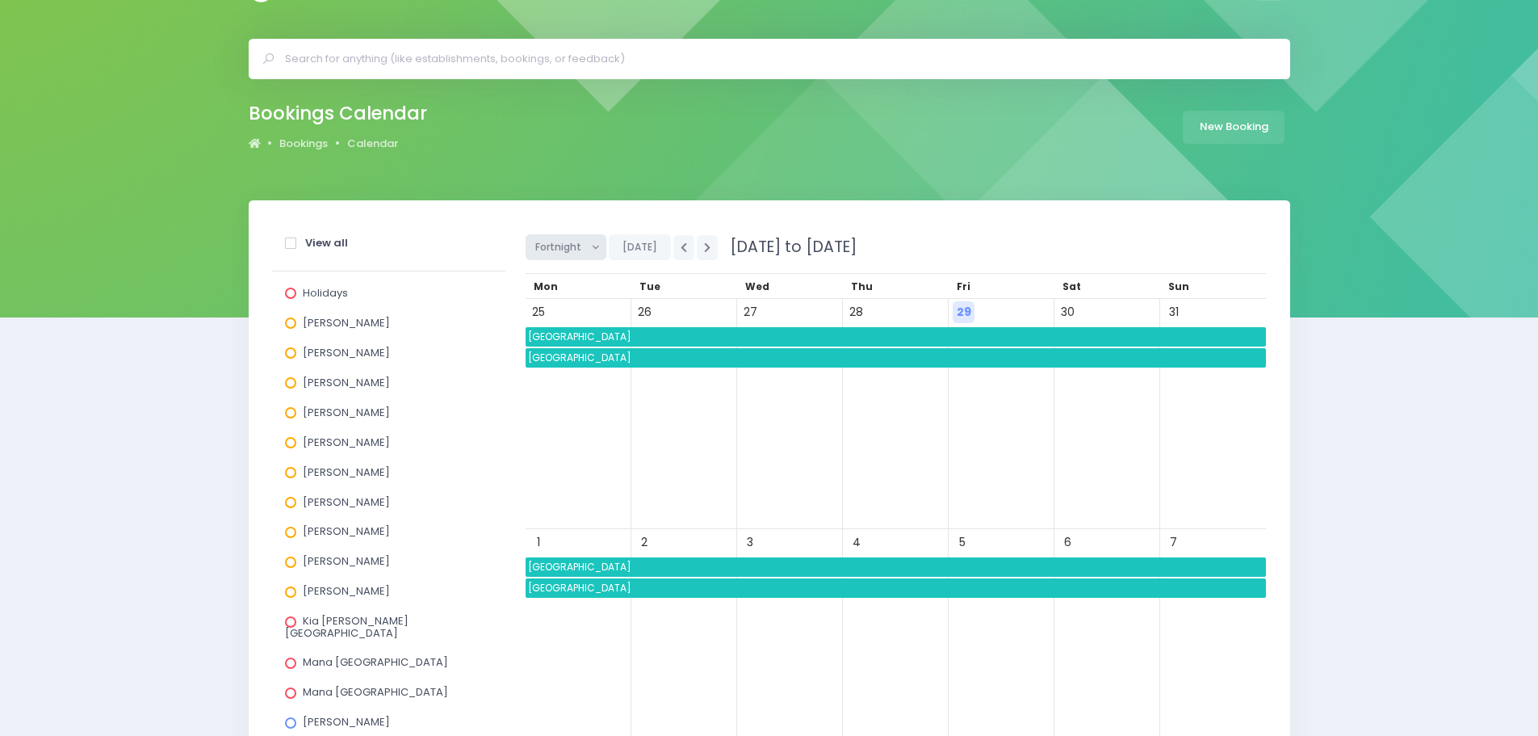
click at [577, 252] on span "Fortnight" at bounding box center [560, 247] width 50 height 24
click at [549, 367] on link "Month" at bounding box center [578, 370] width 105 height 31
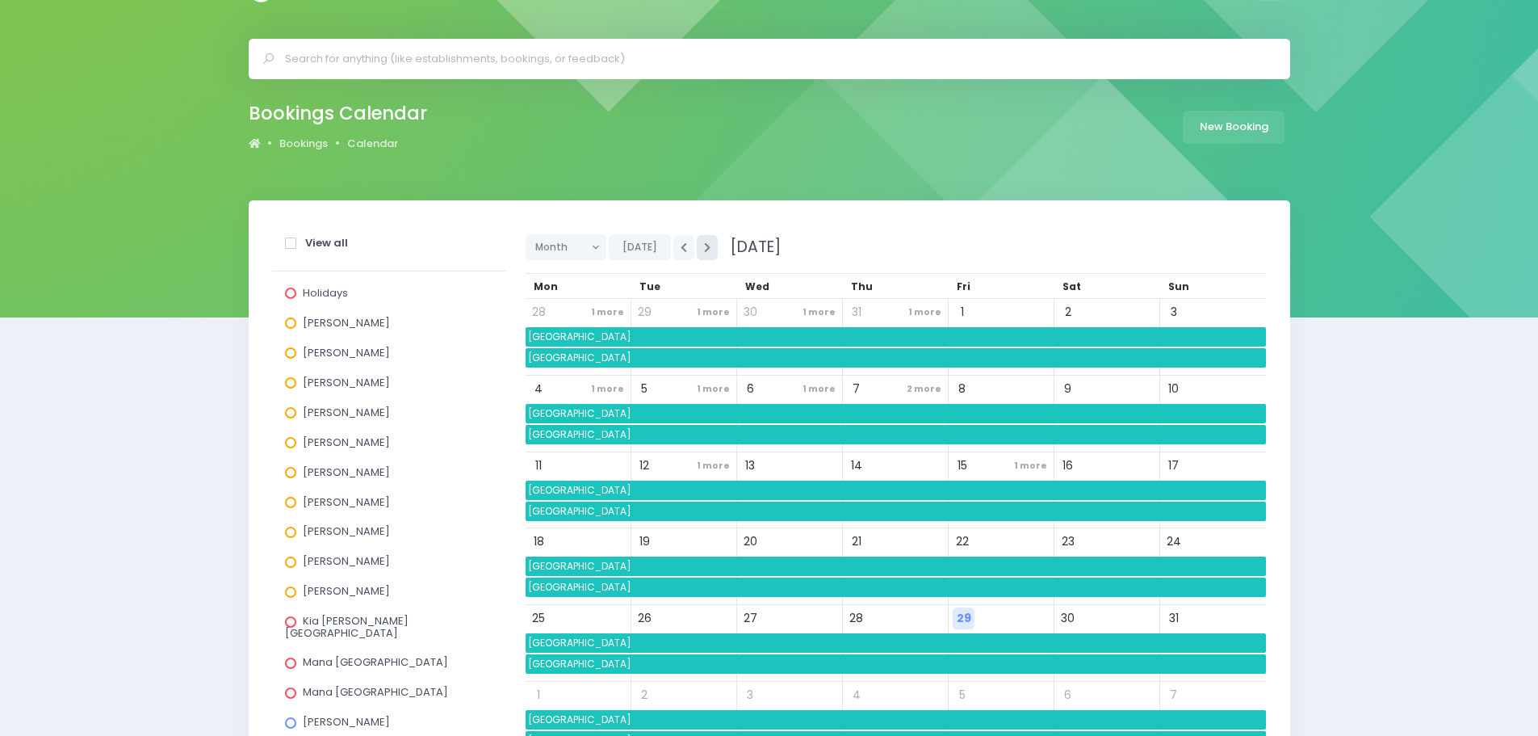
click at [709, 254] on button "button" at bounding box center [707, 247] width 21 height 25
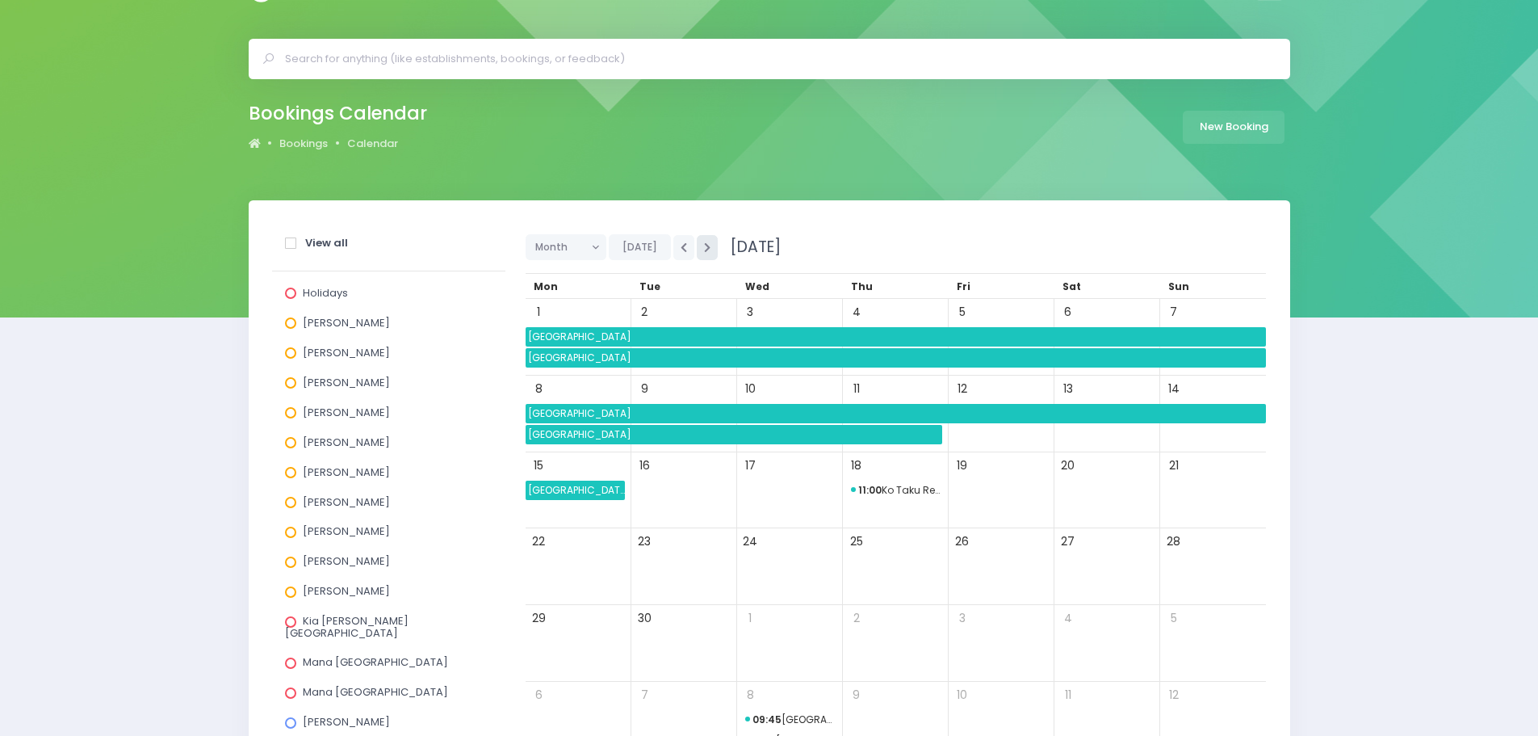
click at [709, 254] on button "button" at bounding box center [707, 247] width 21 height 25
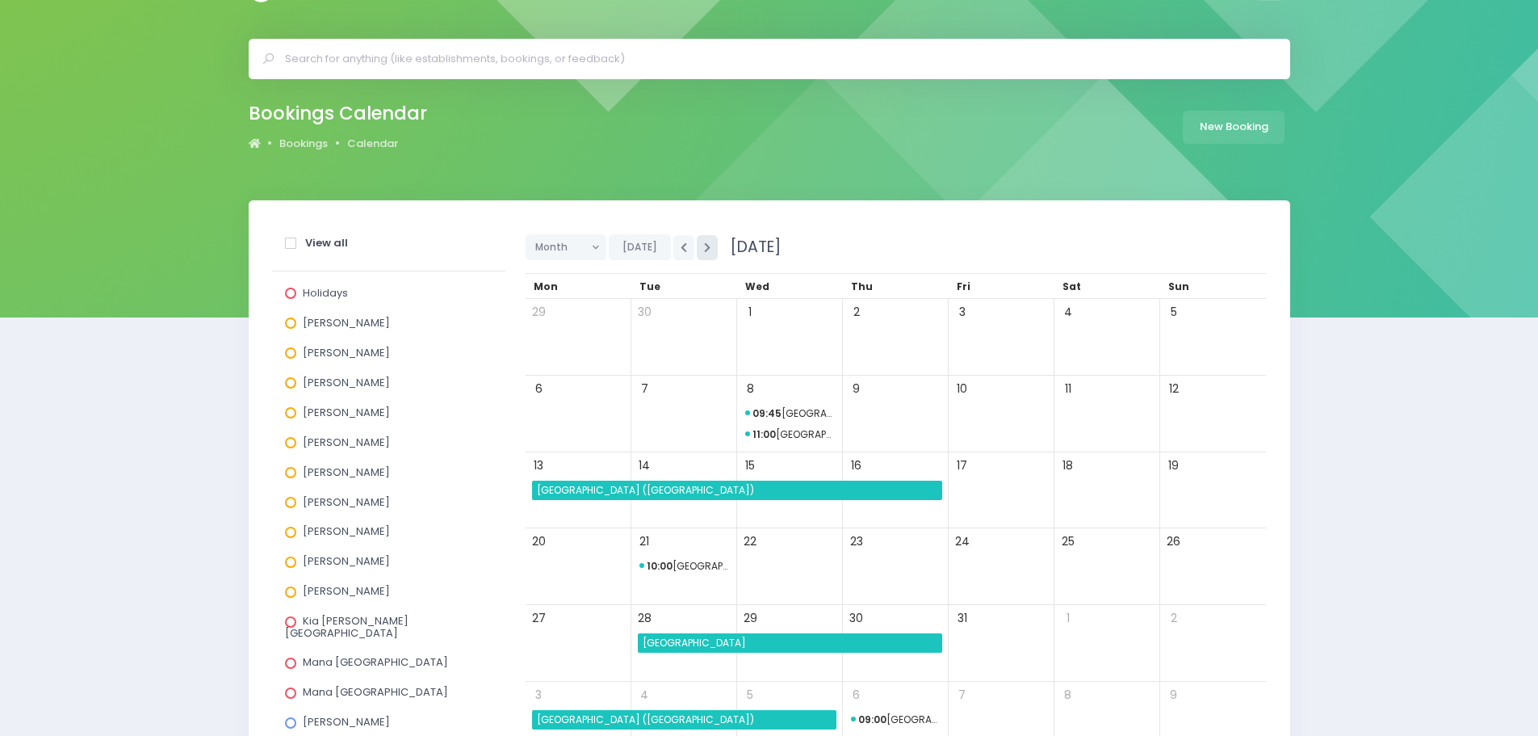
click at [709, 254] on button "button" at bounding box center [707, 247] width 21 height 25
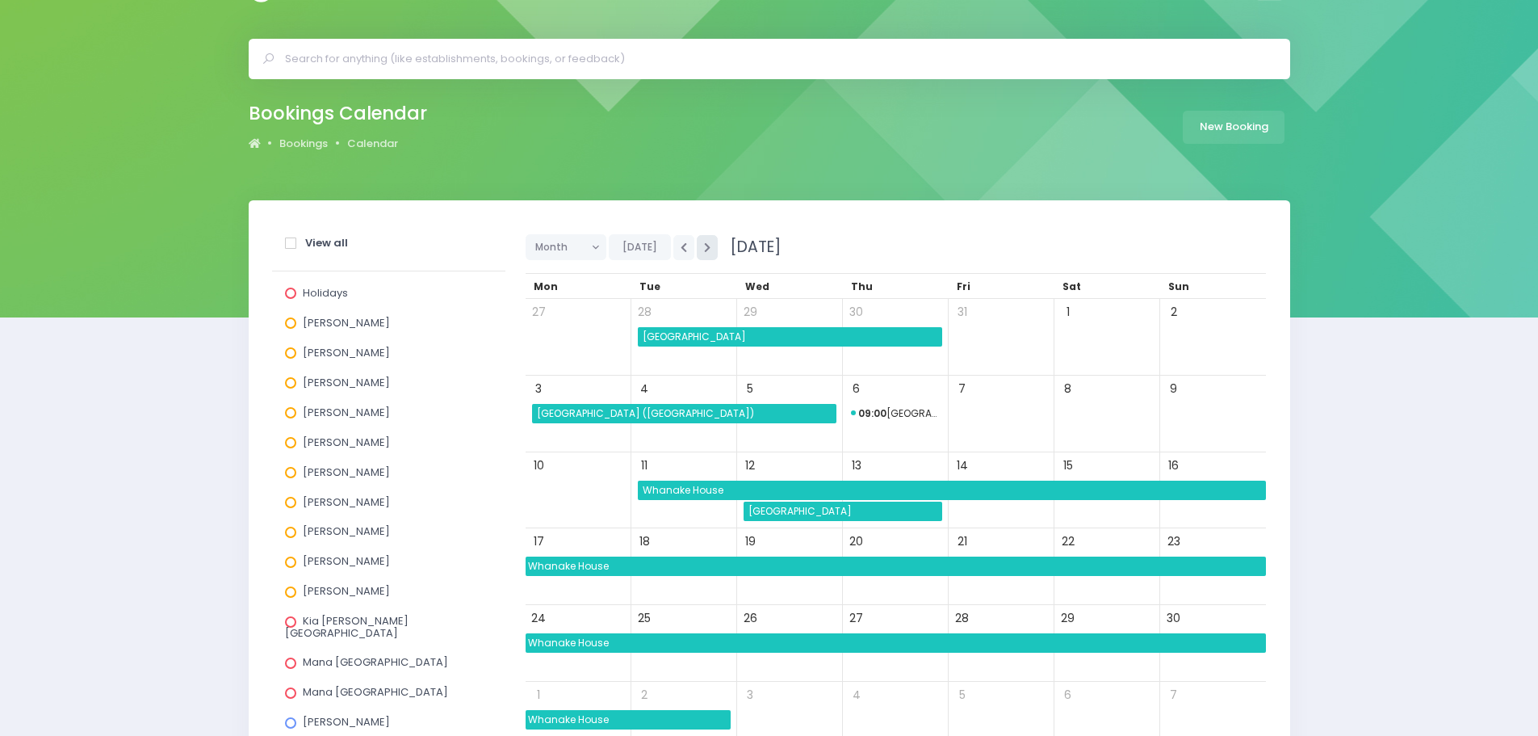
click at [709, 254] on button "button" at bounding box center [707, 247] width 21 height 25
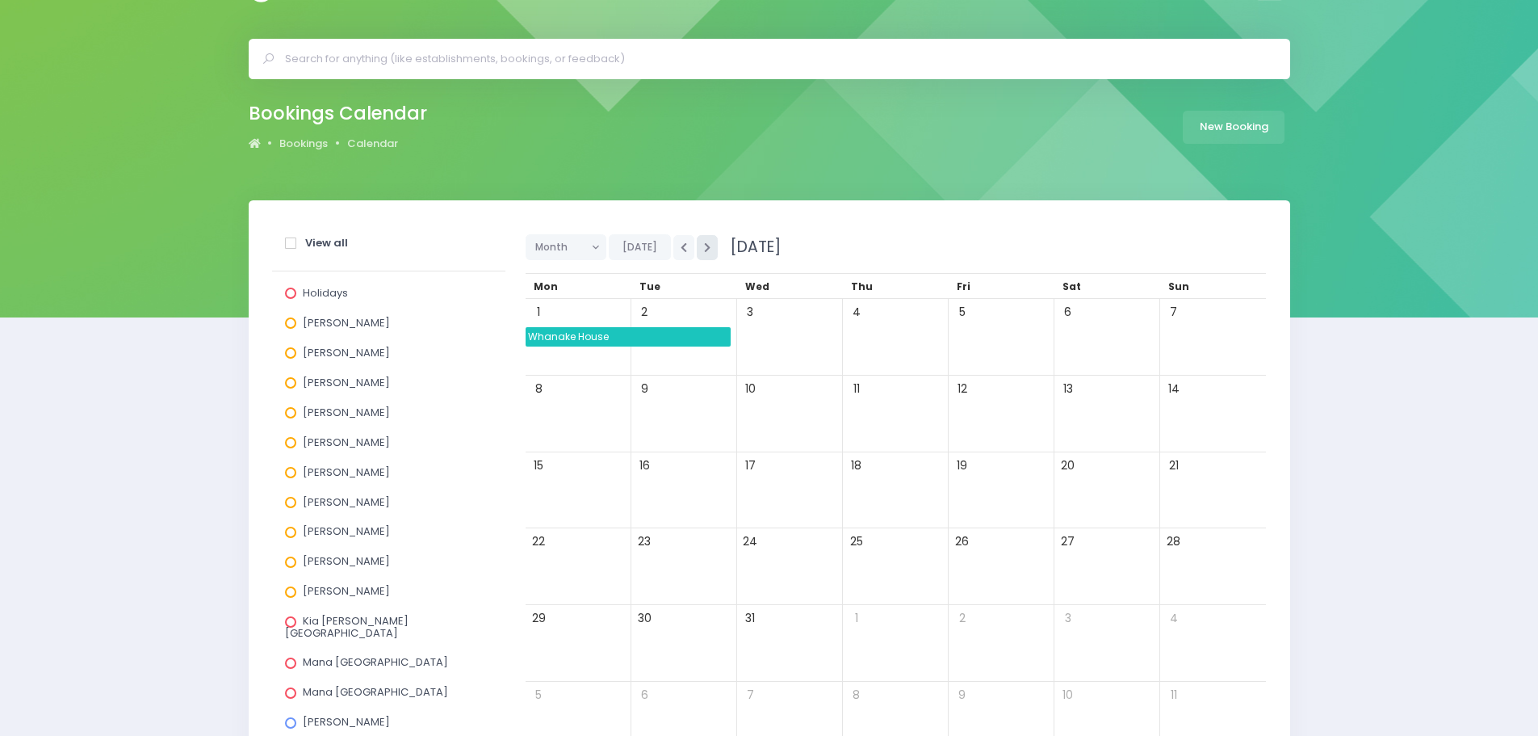
click at [709, 254] on button "button" at bounding box center [707, 247] width 21 height 25
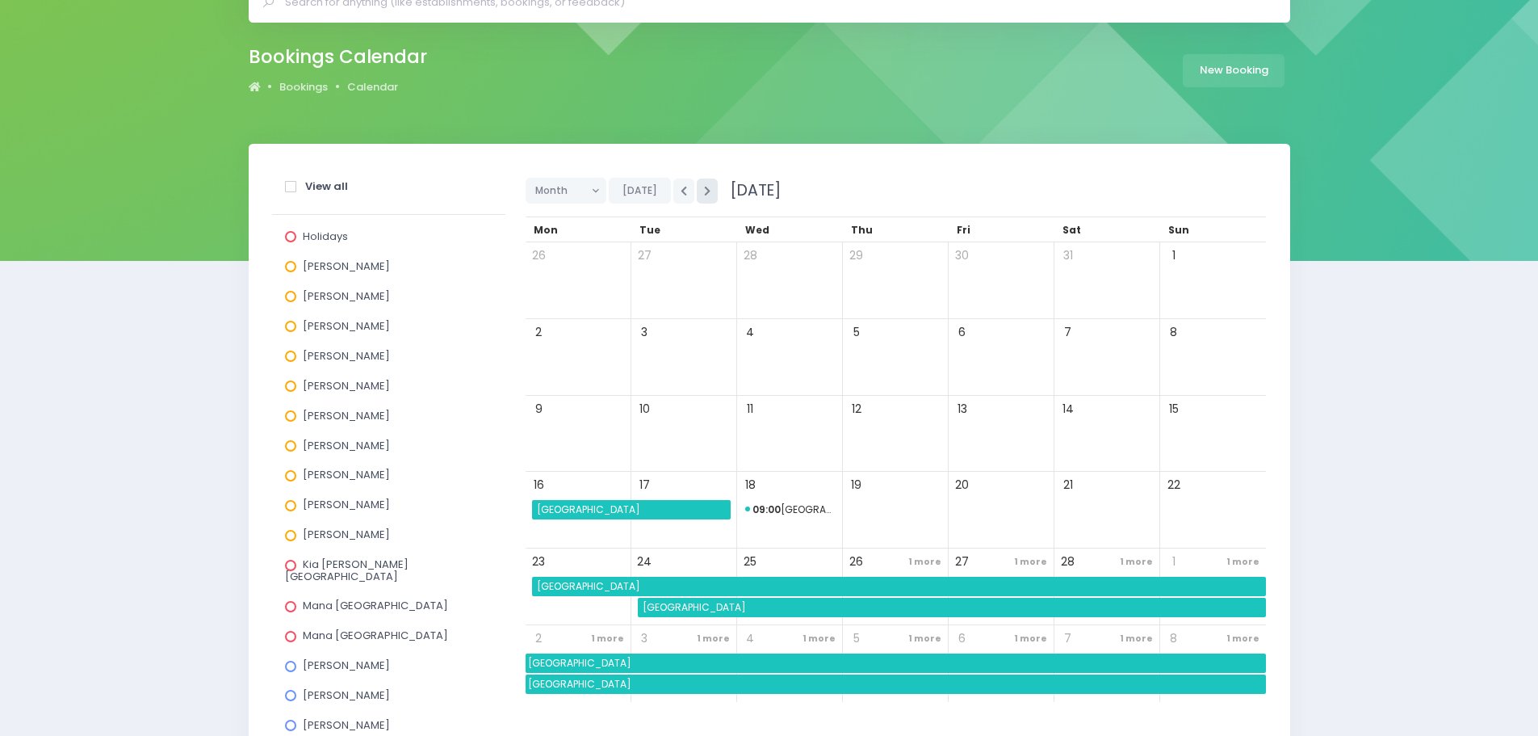
scroll to position [127, 0]
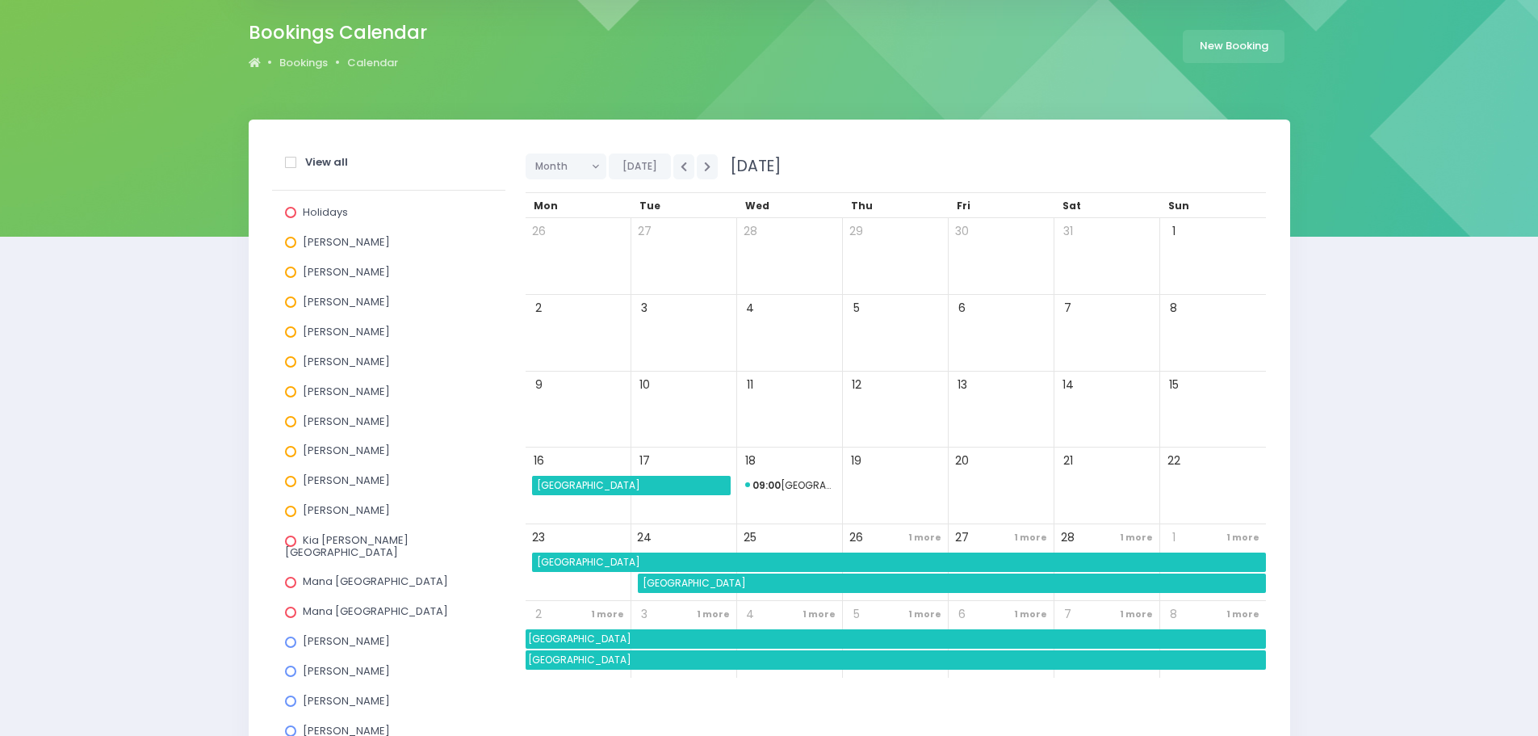
click at [684, 486] on span "Takitimu Primary School" at bounding box center [633, 485] width 196 height 19
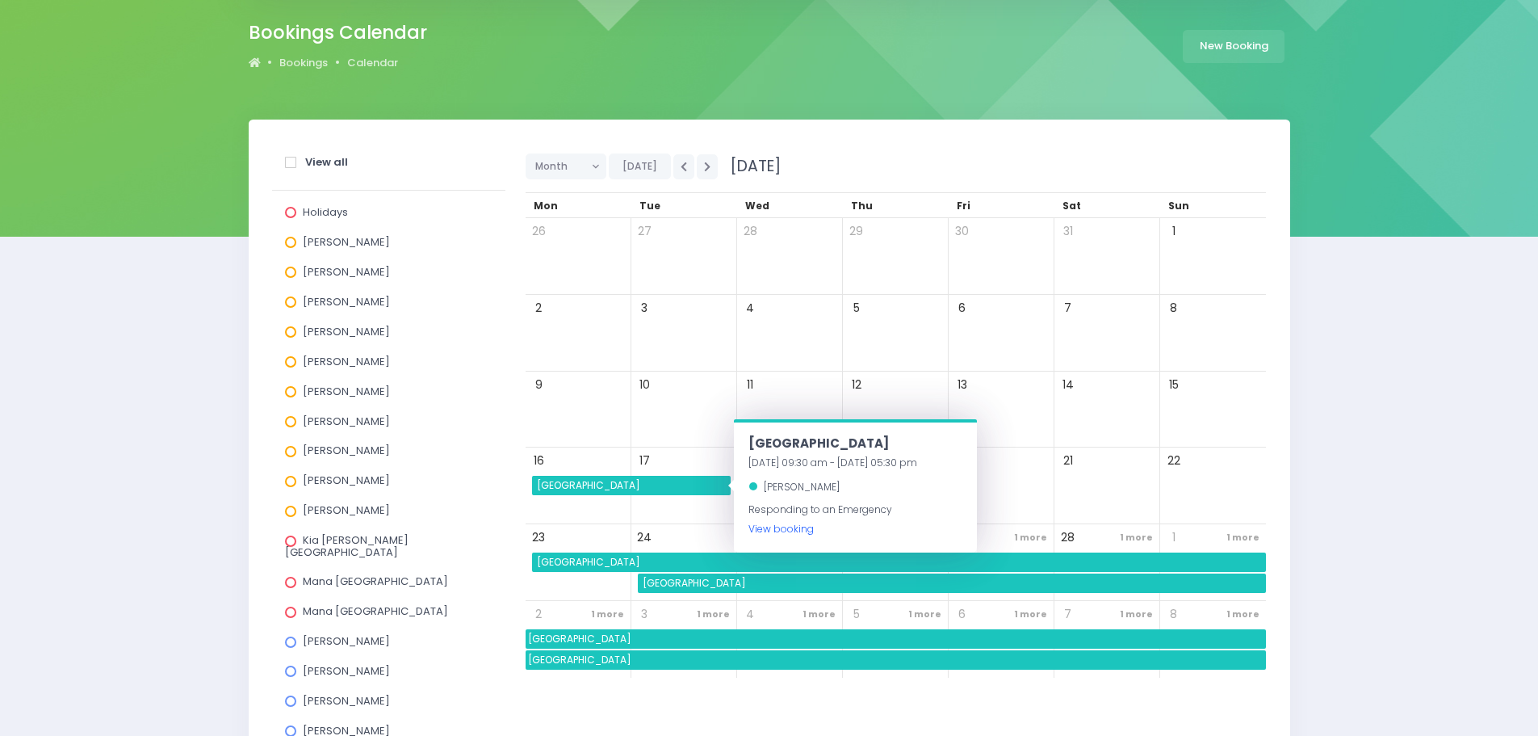
click at [761, 530] on link "View booking" at bounding box center [781, 529] width 65 height 14
click at [554, 566] on span "Takitimu Primary School" at bounding box center [901, 561] width 732 height 19
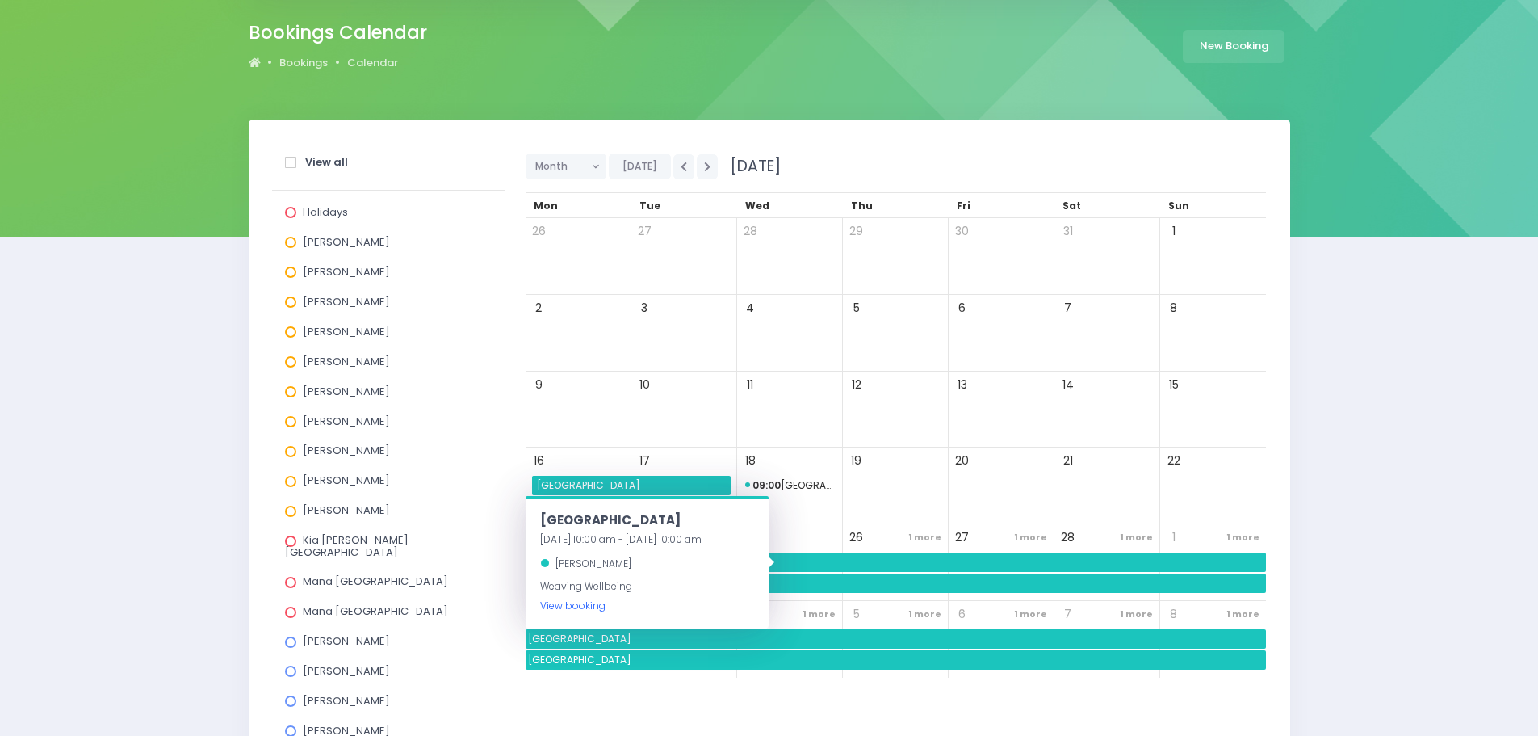
click at [560, 604] on link "View booking" at bounding box center [572, 605] width 65 height 14
click at [460, 418] on div "[PERSON_NAME]" at bounding box center [389, 424] width 208 height 30
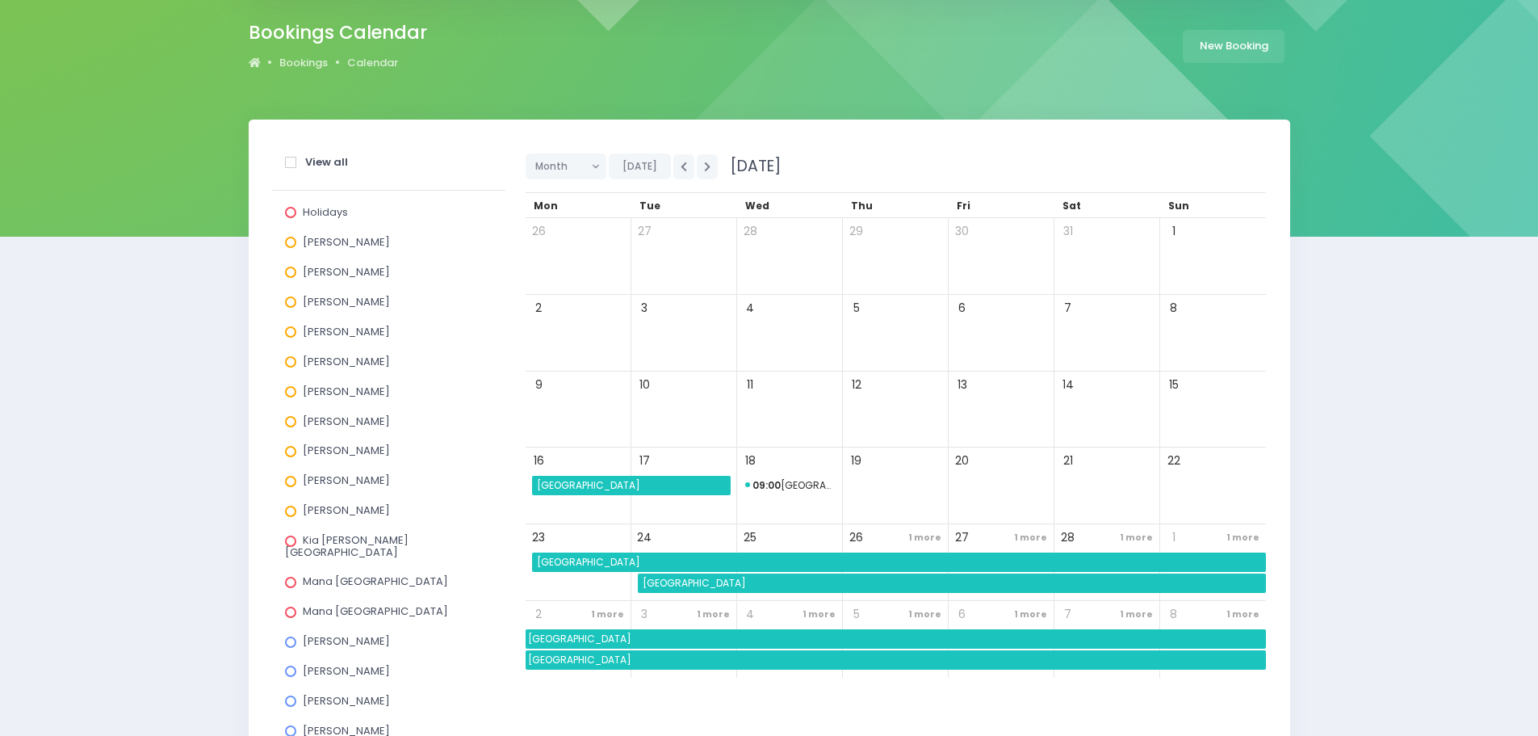
click at [647, 582] on span "Tokanui School" at bounding box center [953, 582] width 626 height 19
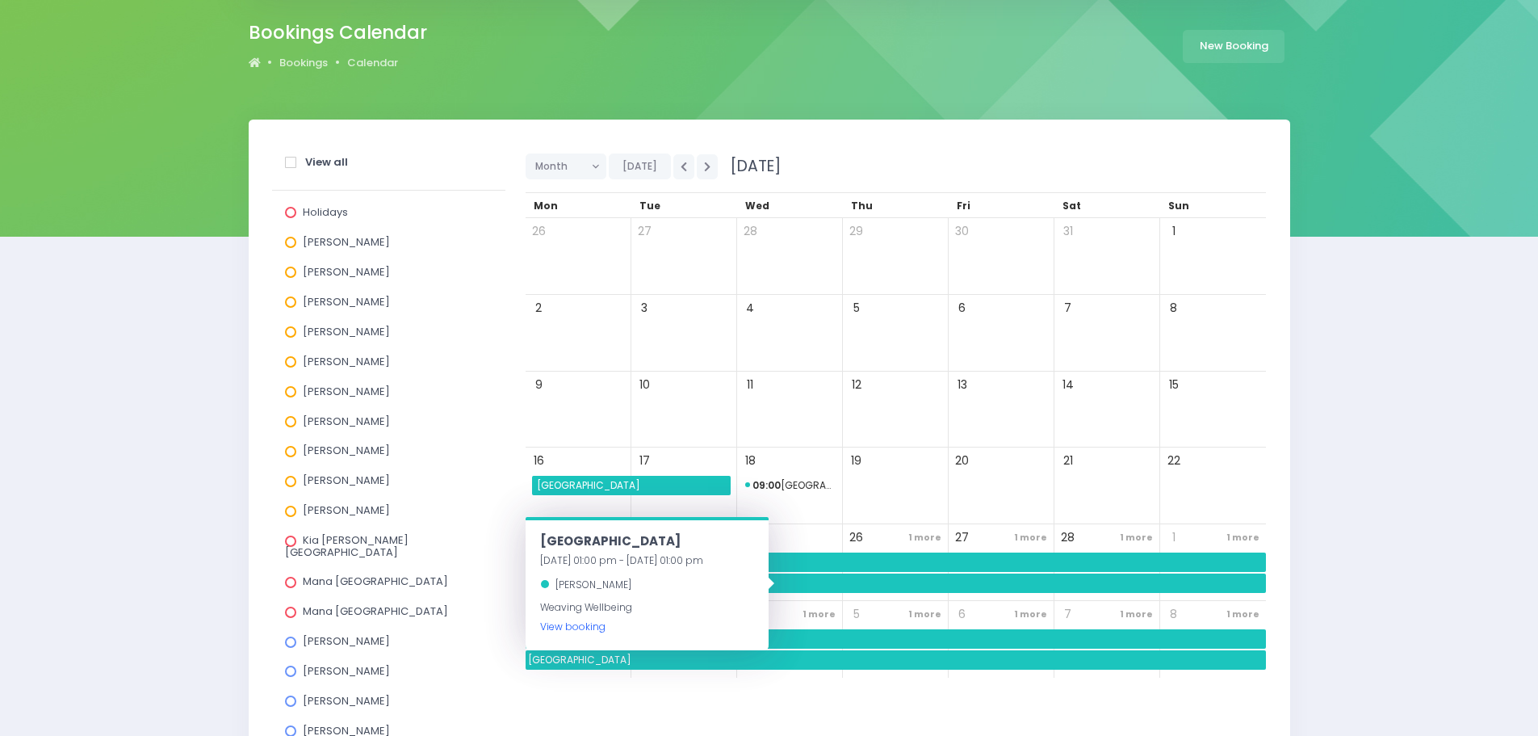
click at [594, 627] on link "View booking" at bounding box center [572, 626] width 65 height 14
click at [834, 531] on div "25" at bounding box center [790, 538] width 100 height 22
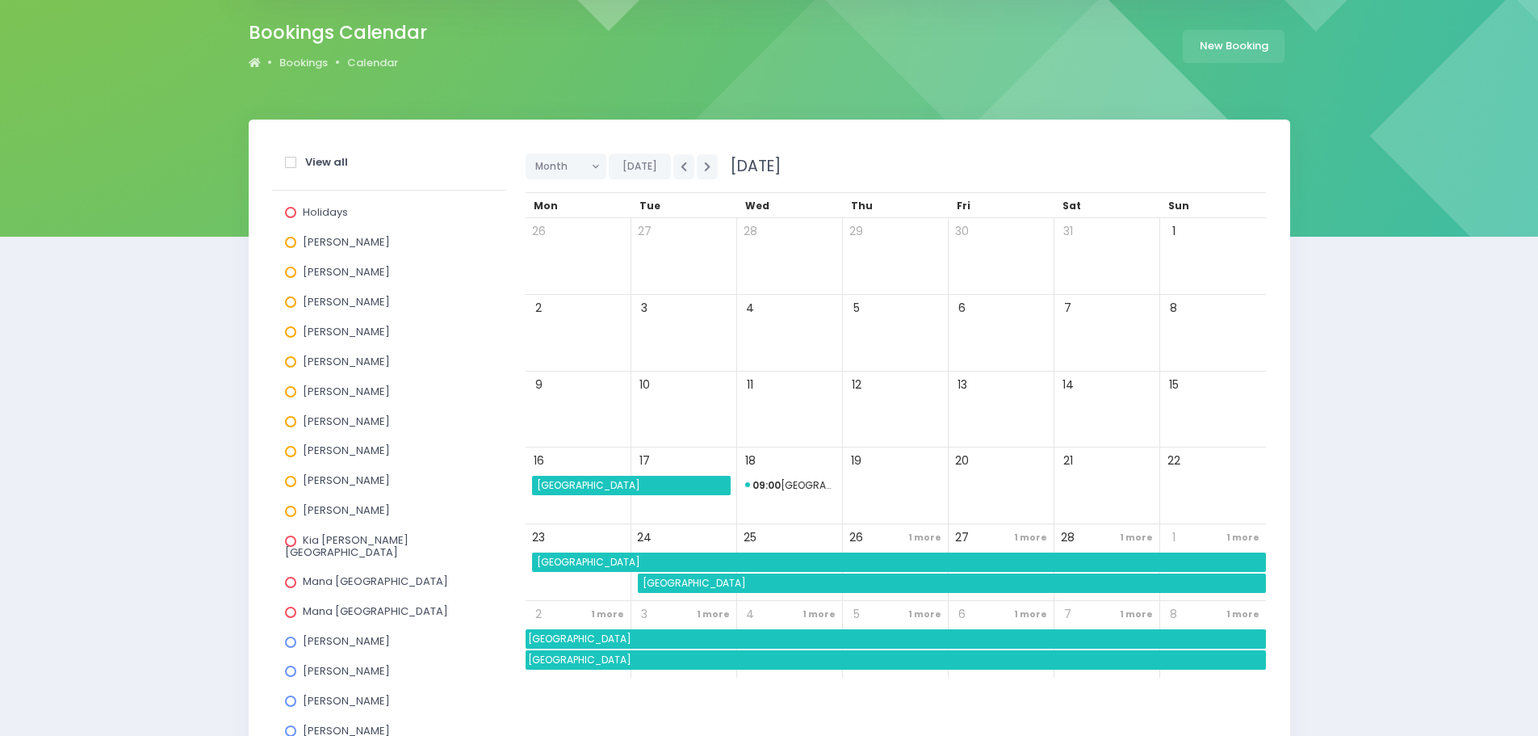
click at [937, 535] on span "1 more" at bounding box center [924, 538] width 41 height 22
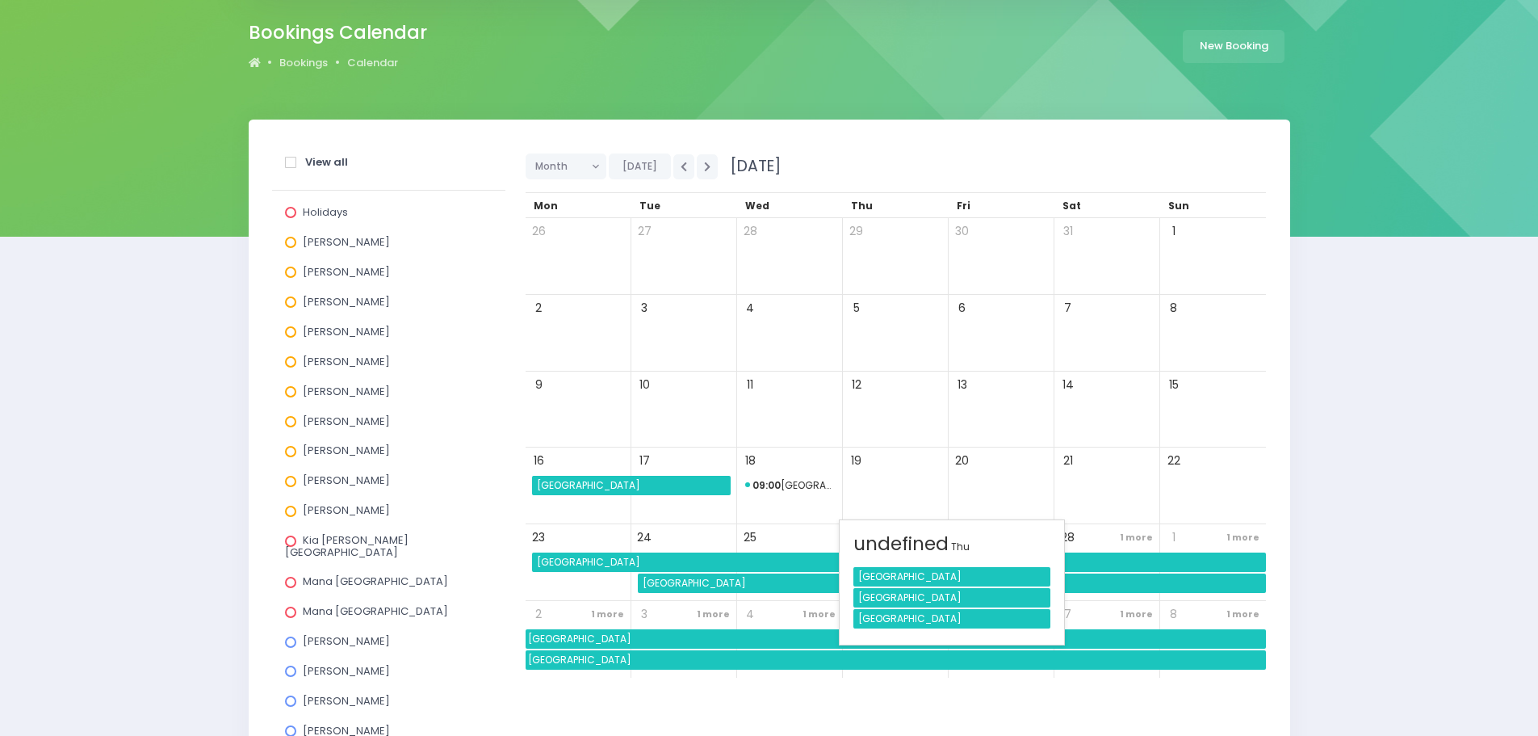
click at [896, 617] on div "Mararoa School" at bounding box center [952, 618] width 197 height 19
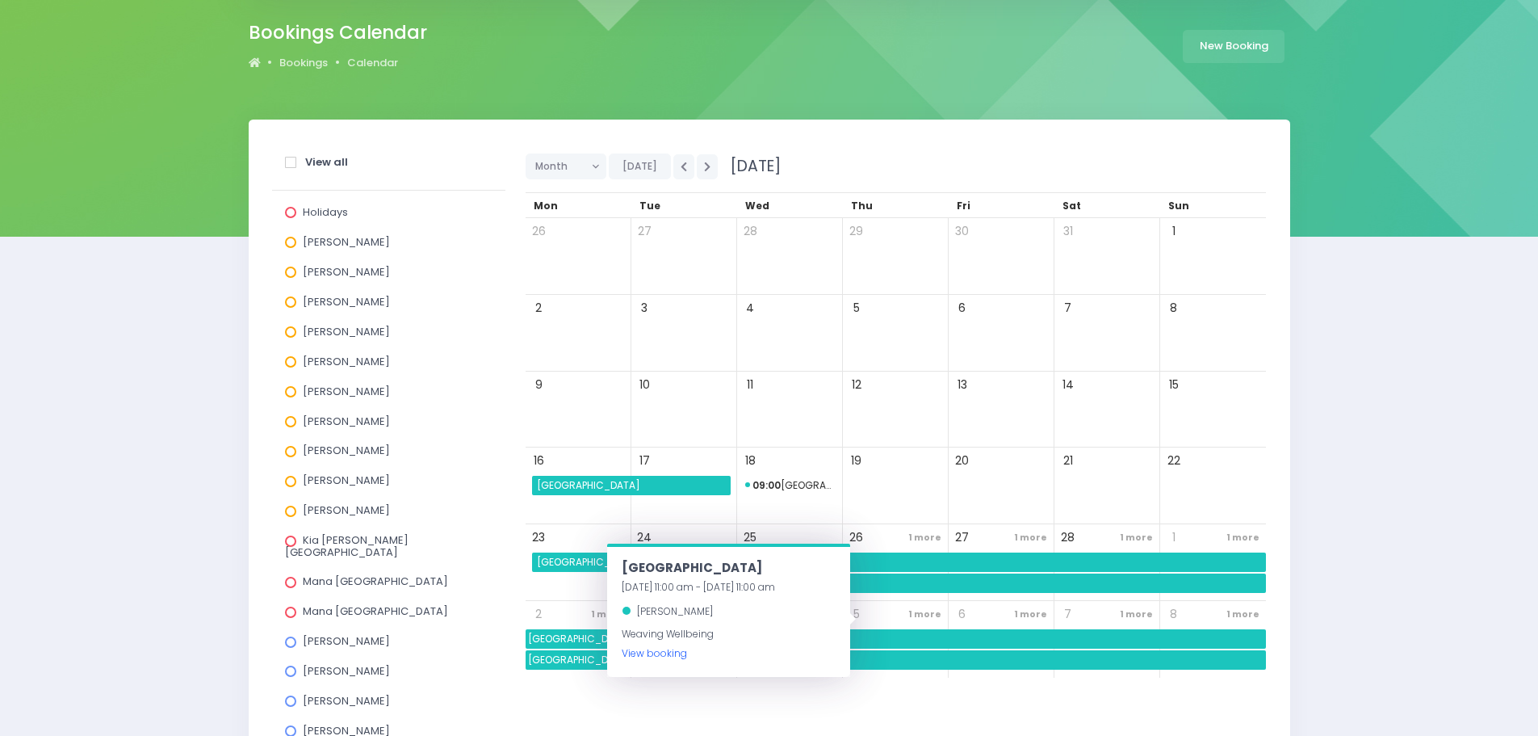
click at [665, 654] on link "View booking" at bounding box center [654, 653] width 65 height 14
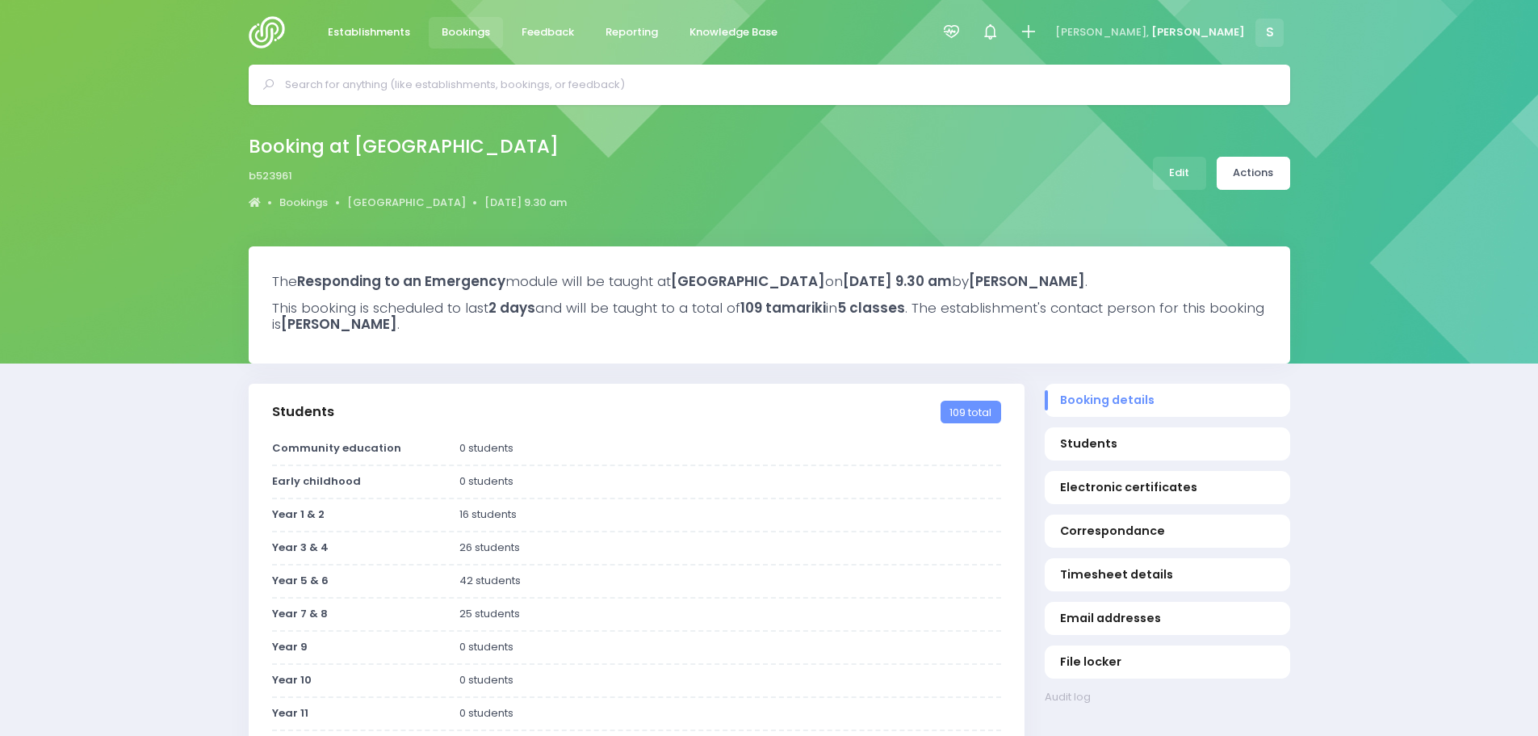
select select "5"
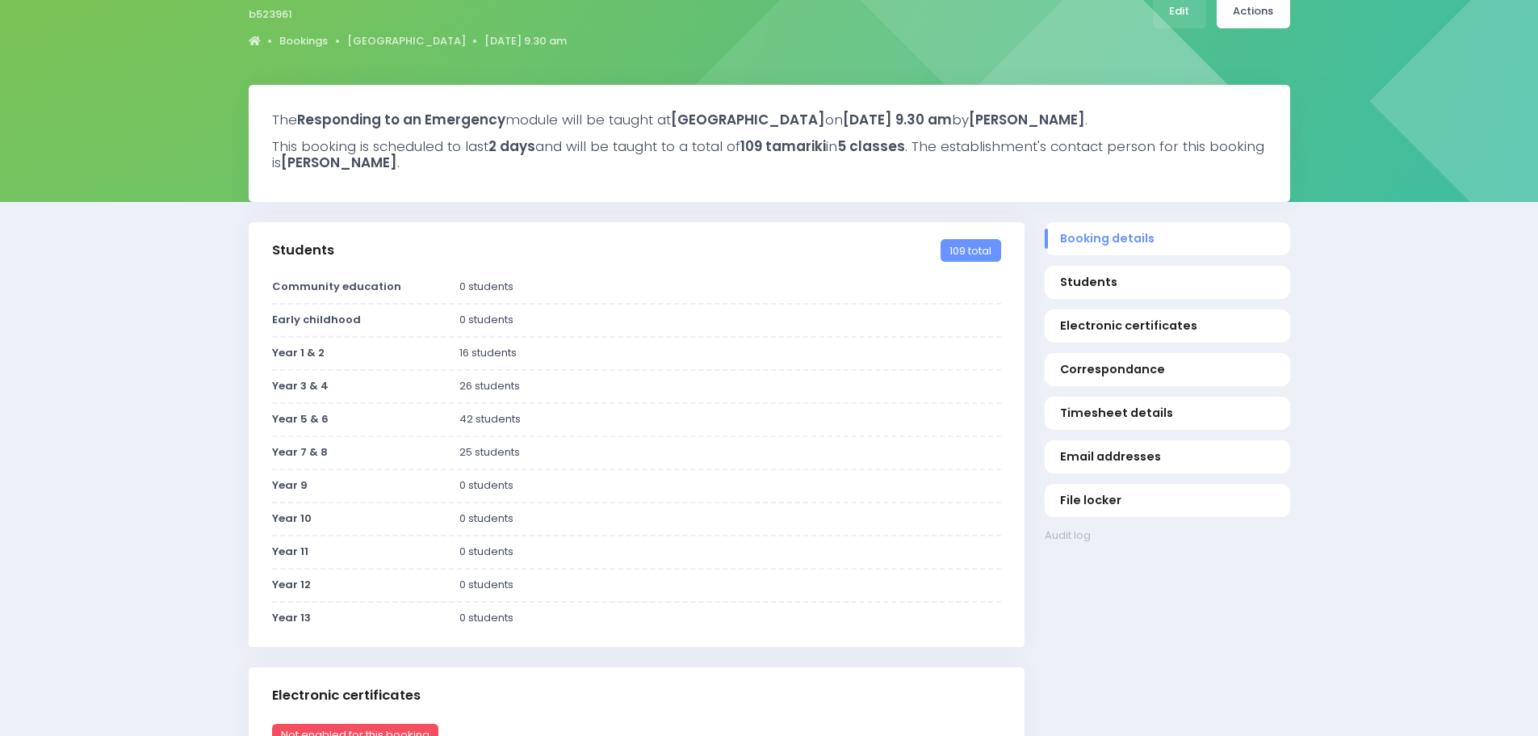
scroll to position [81, 0]
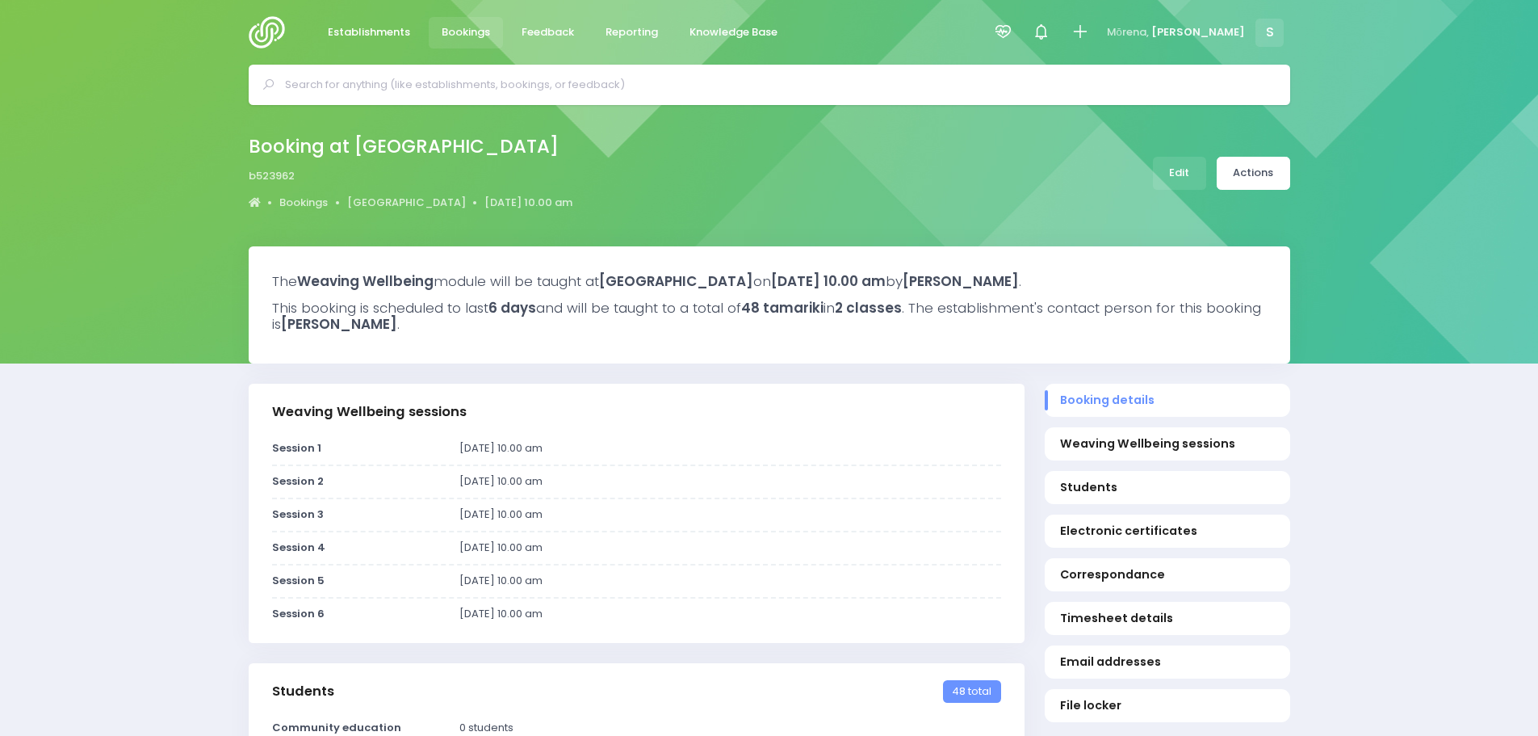
select select "5"
click at [346, 90] on input "text" at bounding box center [776, 85] width 983 height 24
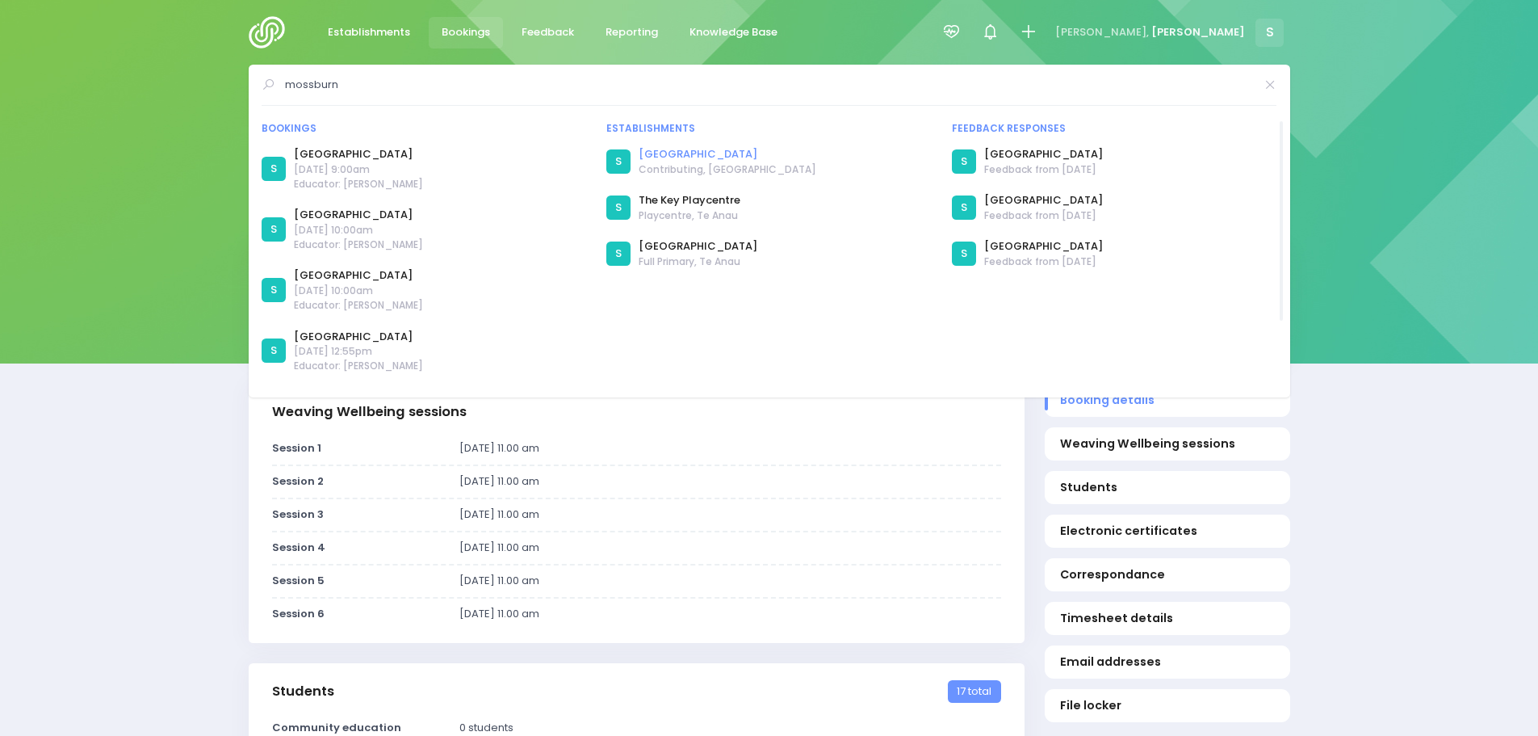
type input "mossburn"
click at [679, 150] on link "Mossburn School" at bounding box center [728, 154] width 178 height 16
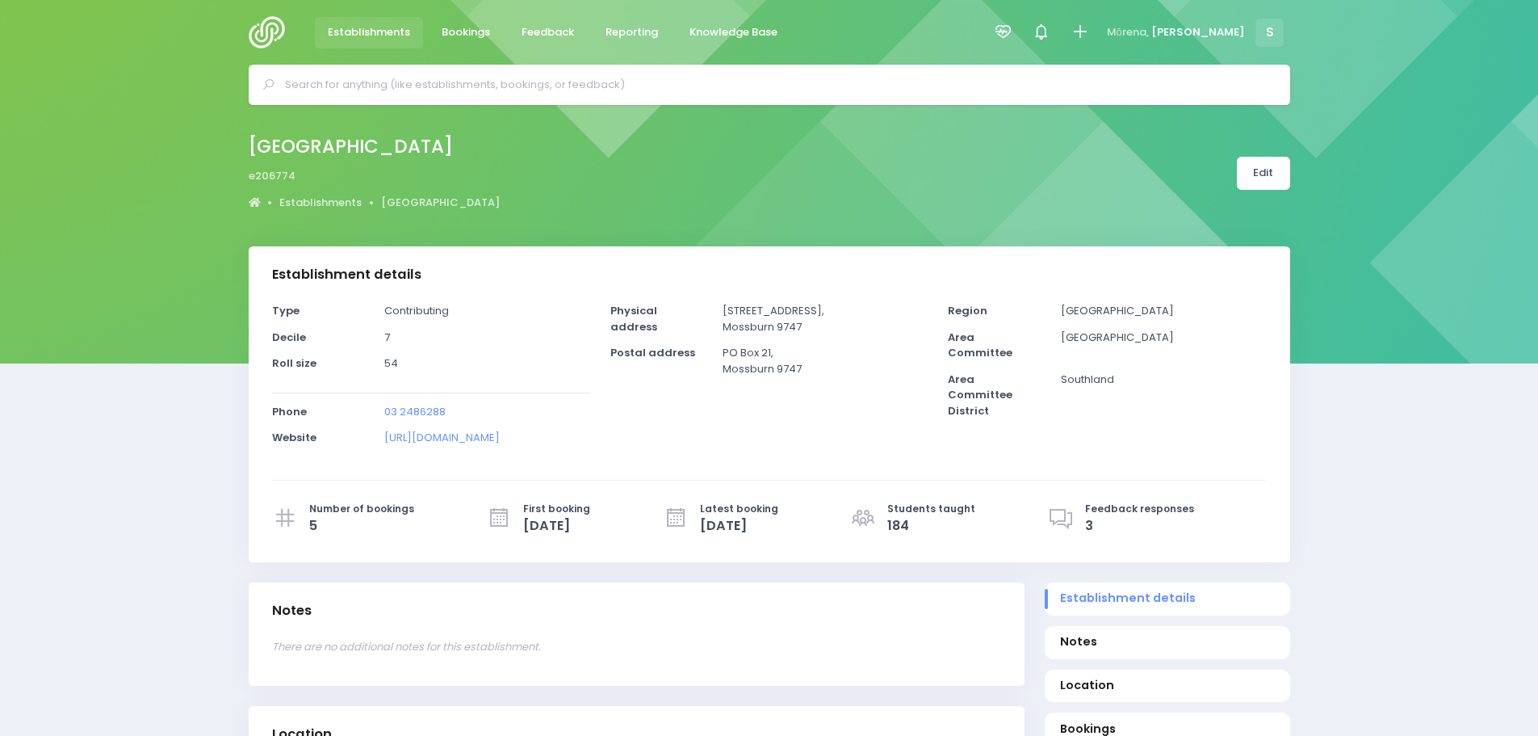
select select "5"
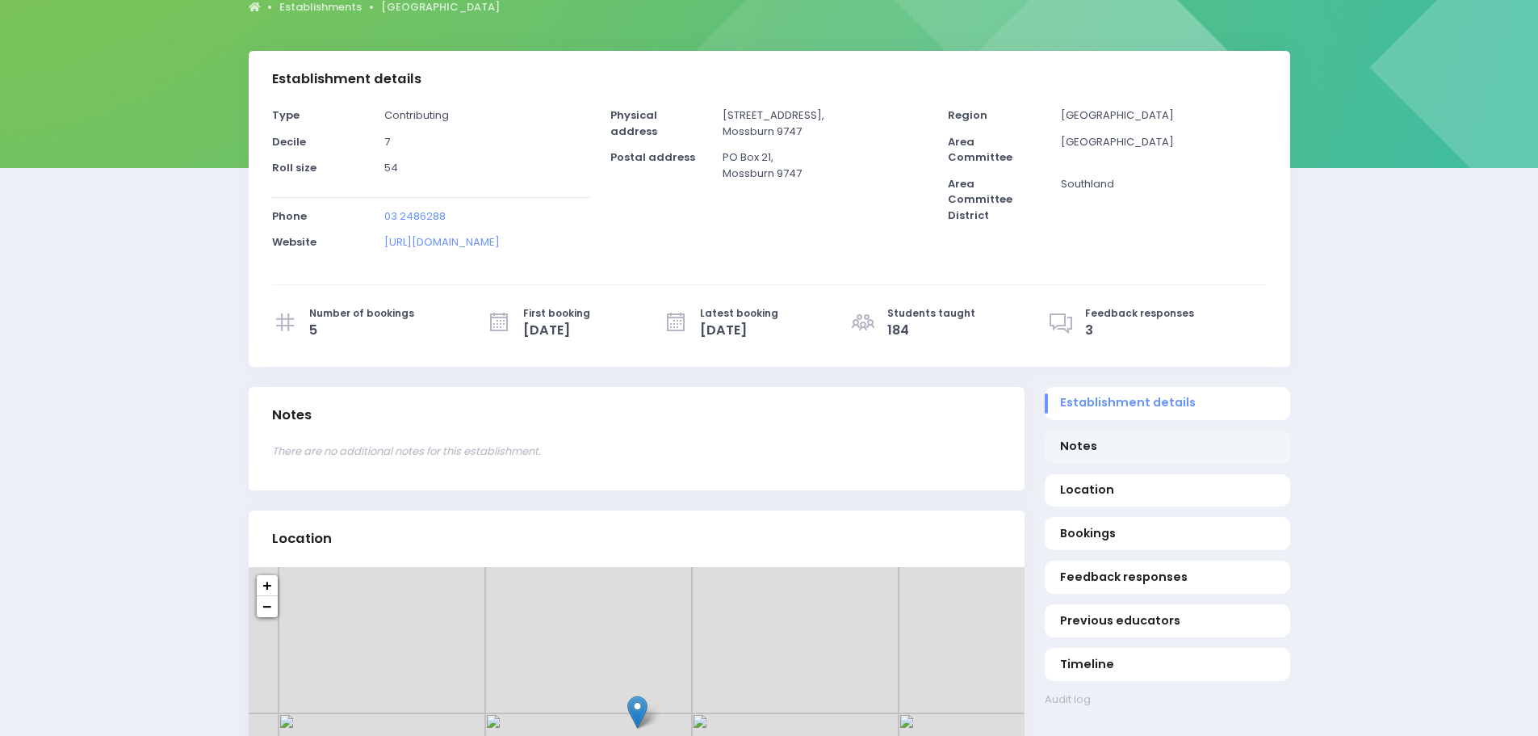
scroll to position [242, 0]
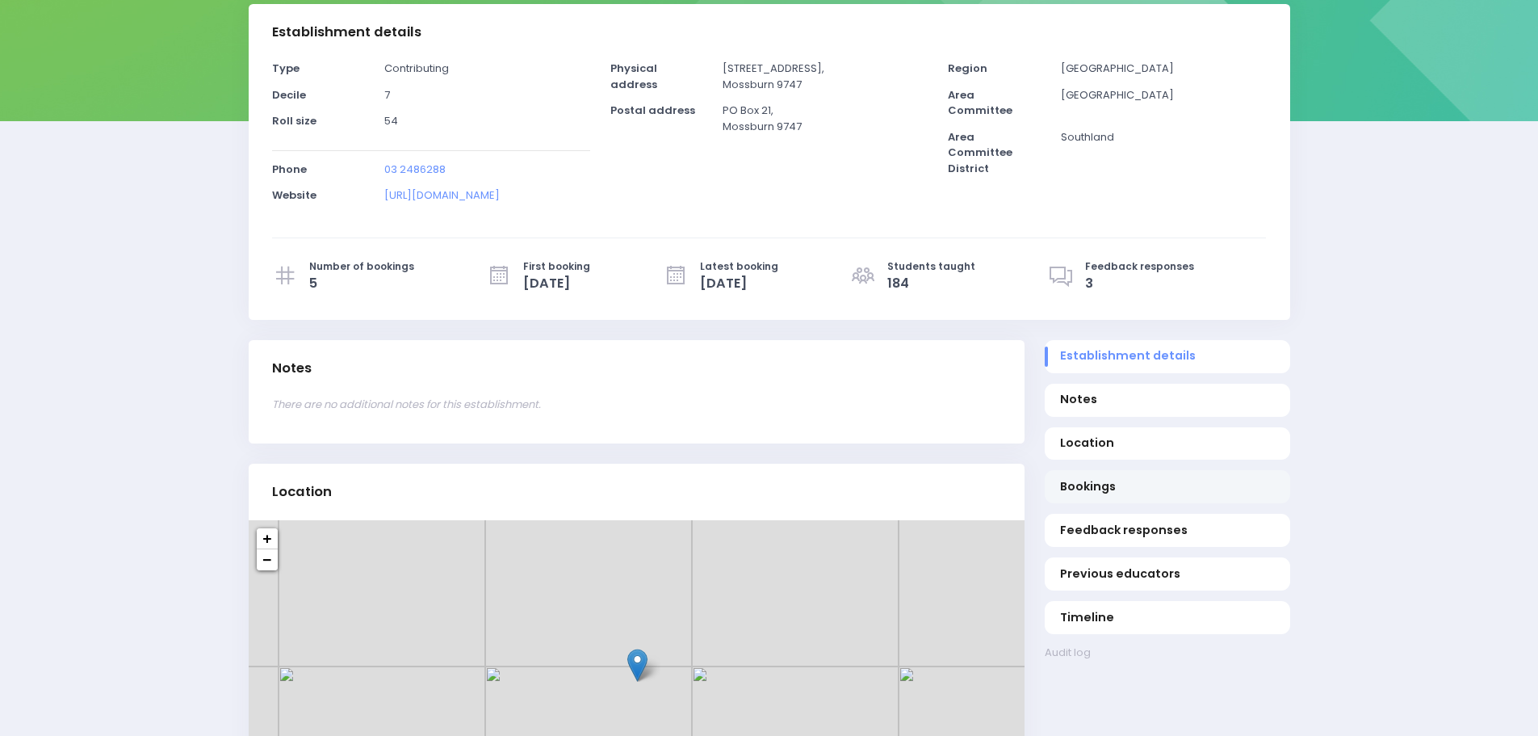
click at [1106, 481] on span "Bookings" at bounding box center [1167, 486] width 214 height 17
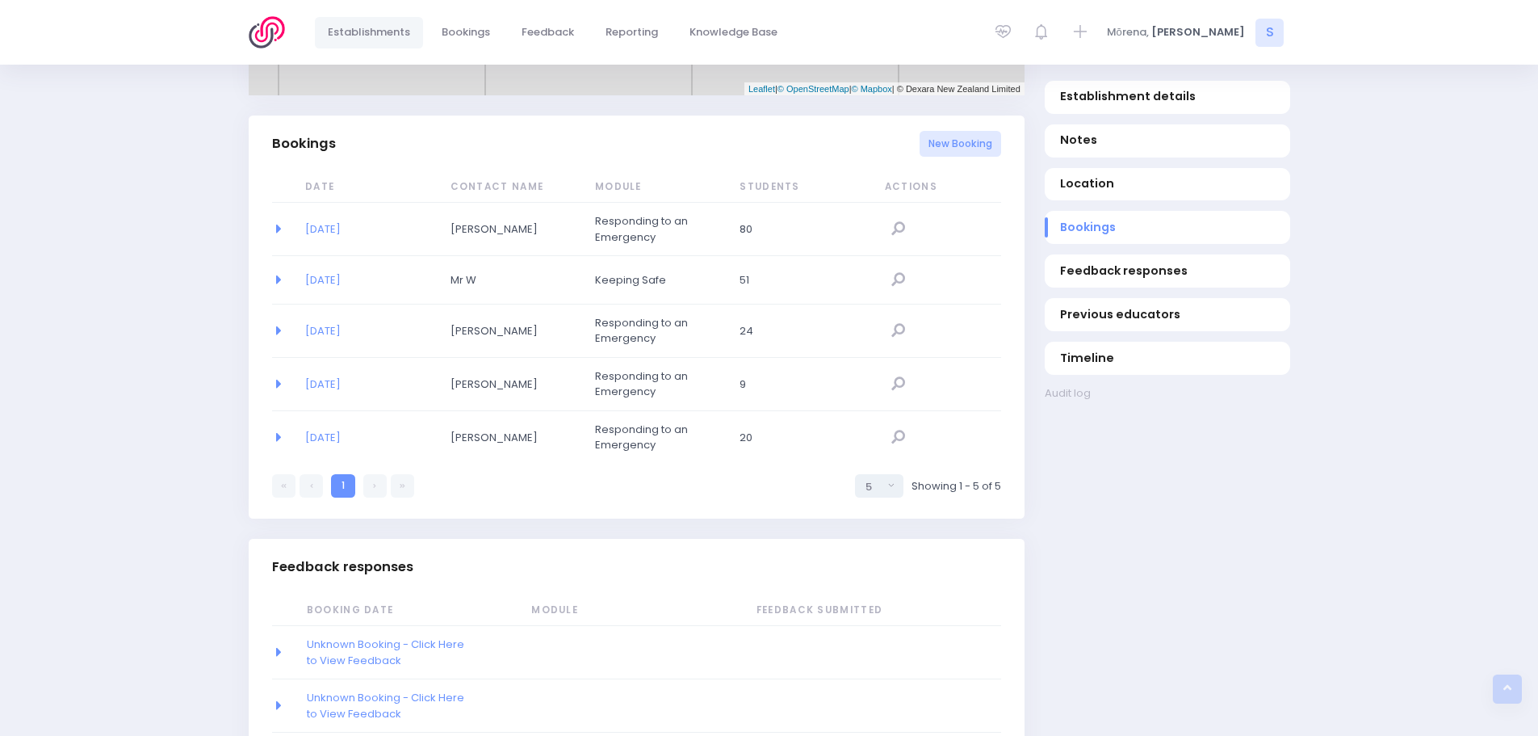
scroll to position [1025, 0]
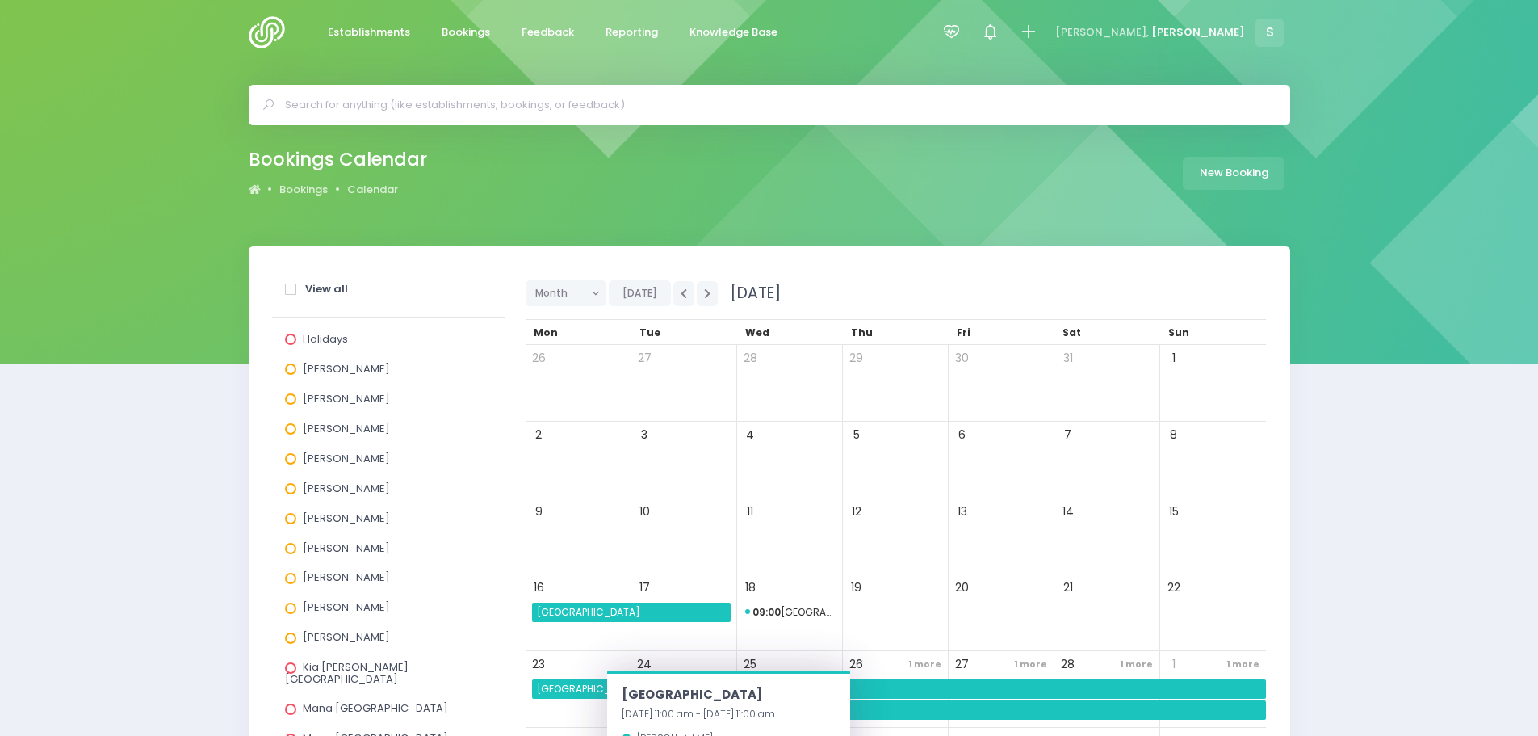
click at [447, 105] on input "text" at bounding box center [776, 105] width 983 height 24
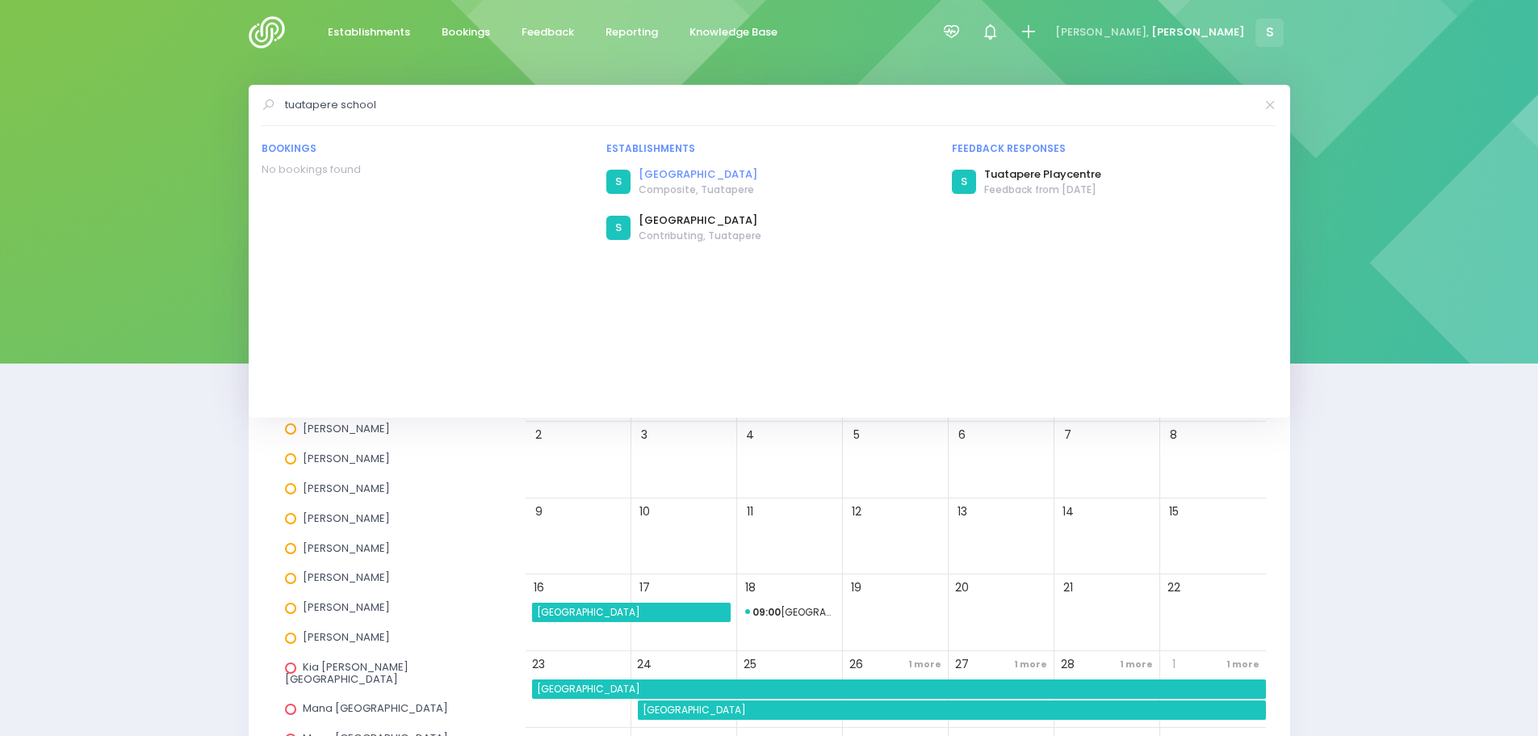
type input "tuatapere school"
click at [661, 168] on link "Waiau Area School" at bounding box center [698, 174] width 119 height 16
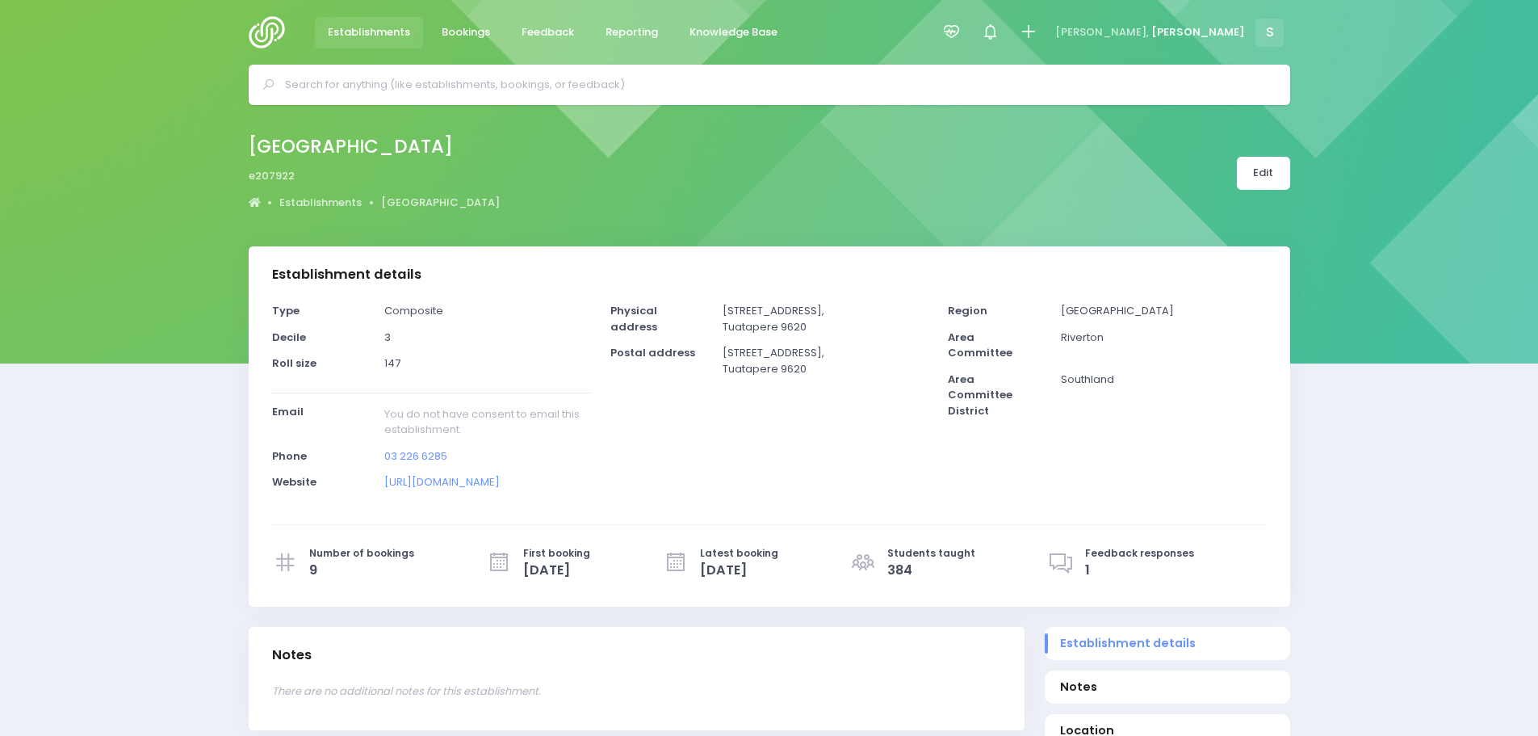
select select "5"
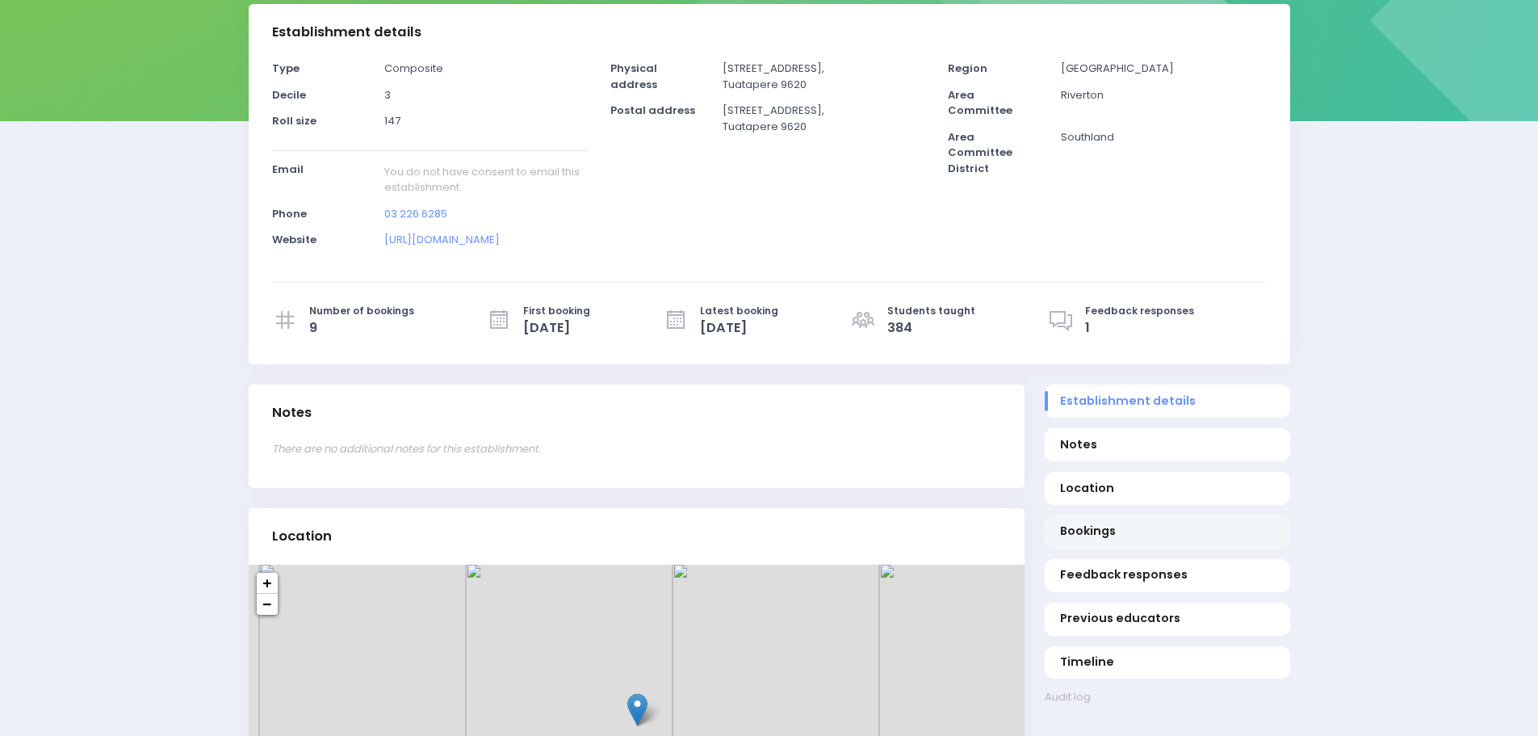
click at [1078, 523] on span "Bookings" at bounding box center [1167, 530] width 214 height 17
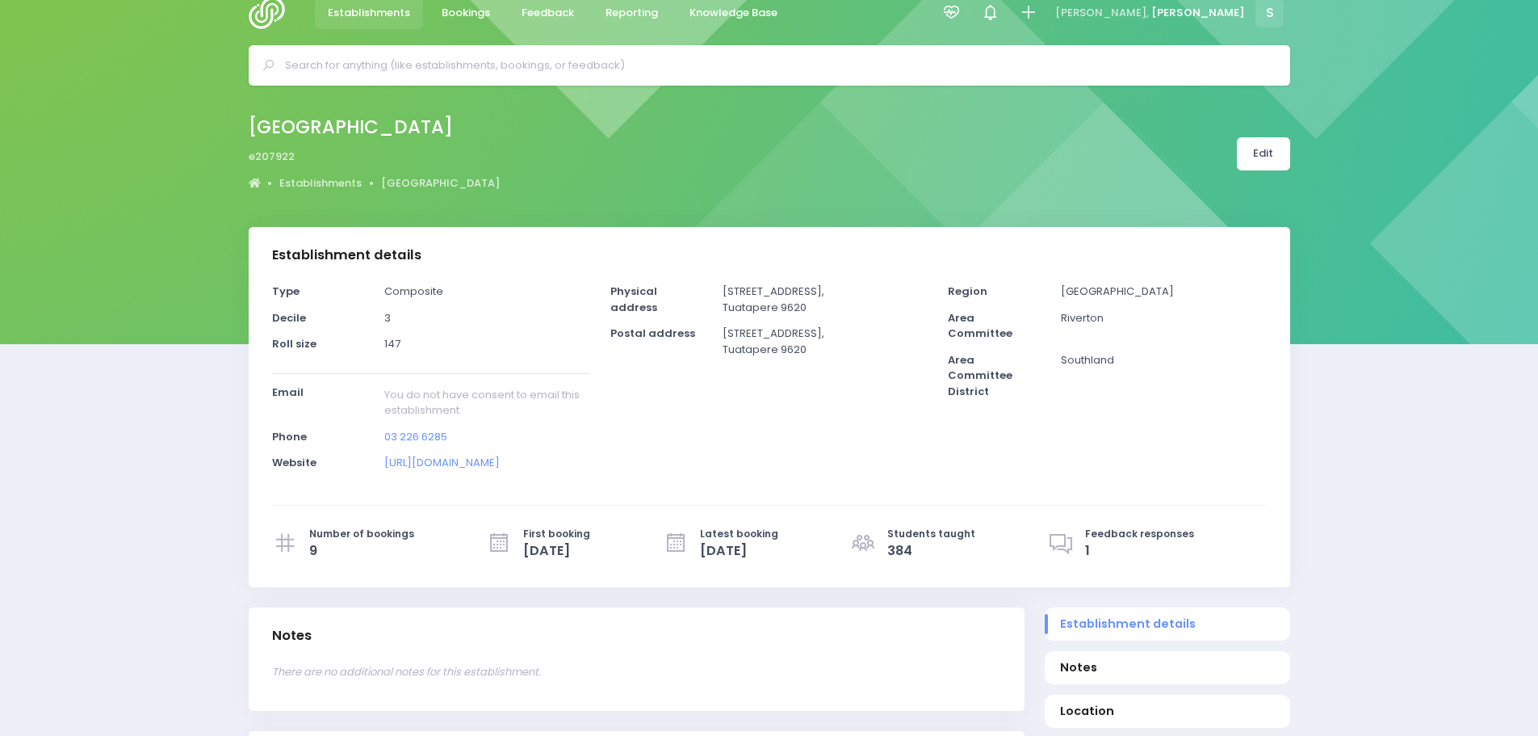
scroll to position [0, 0]
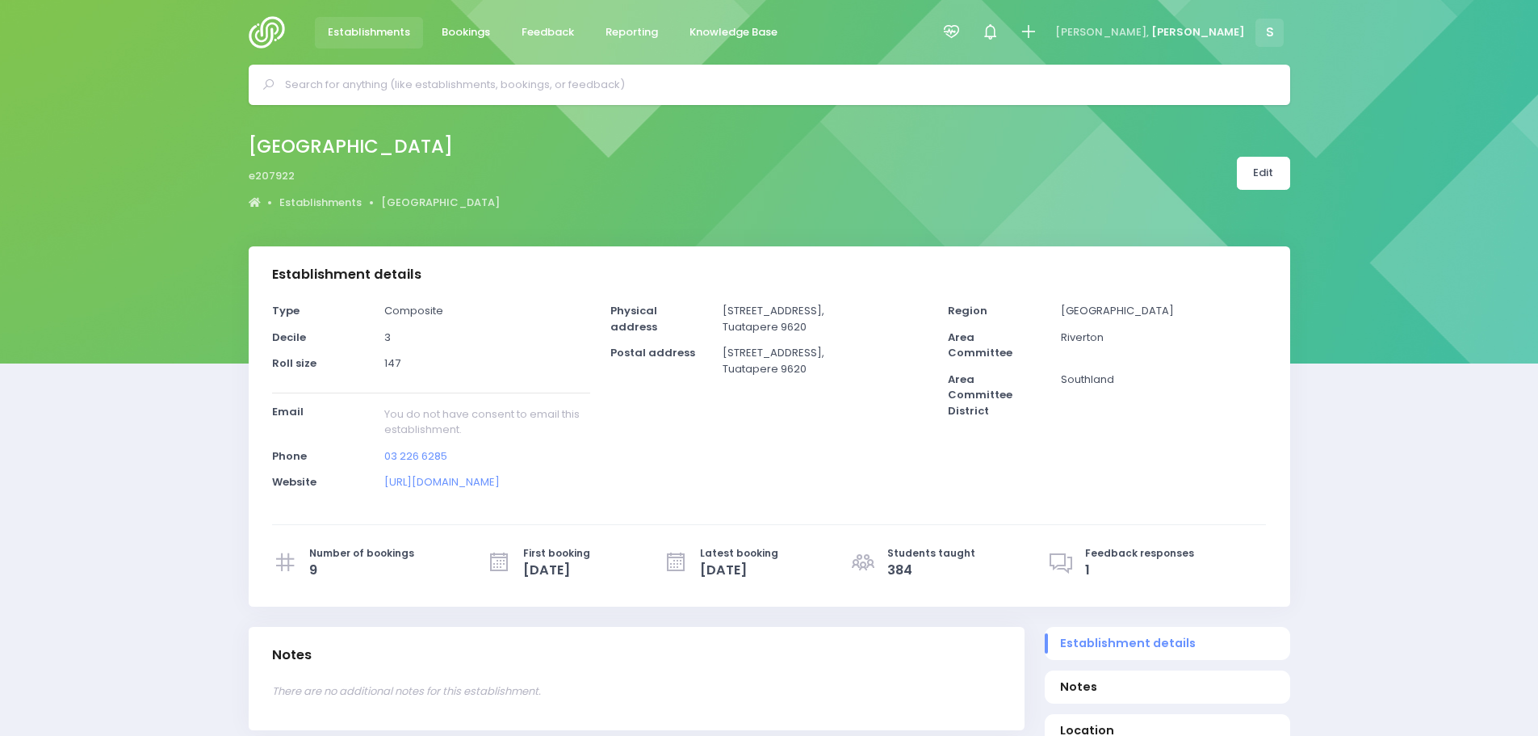
click at [316, 89] on input "text" at bounding box center [776, 85] width 983 height 24
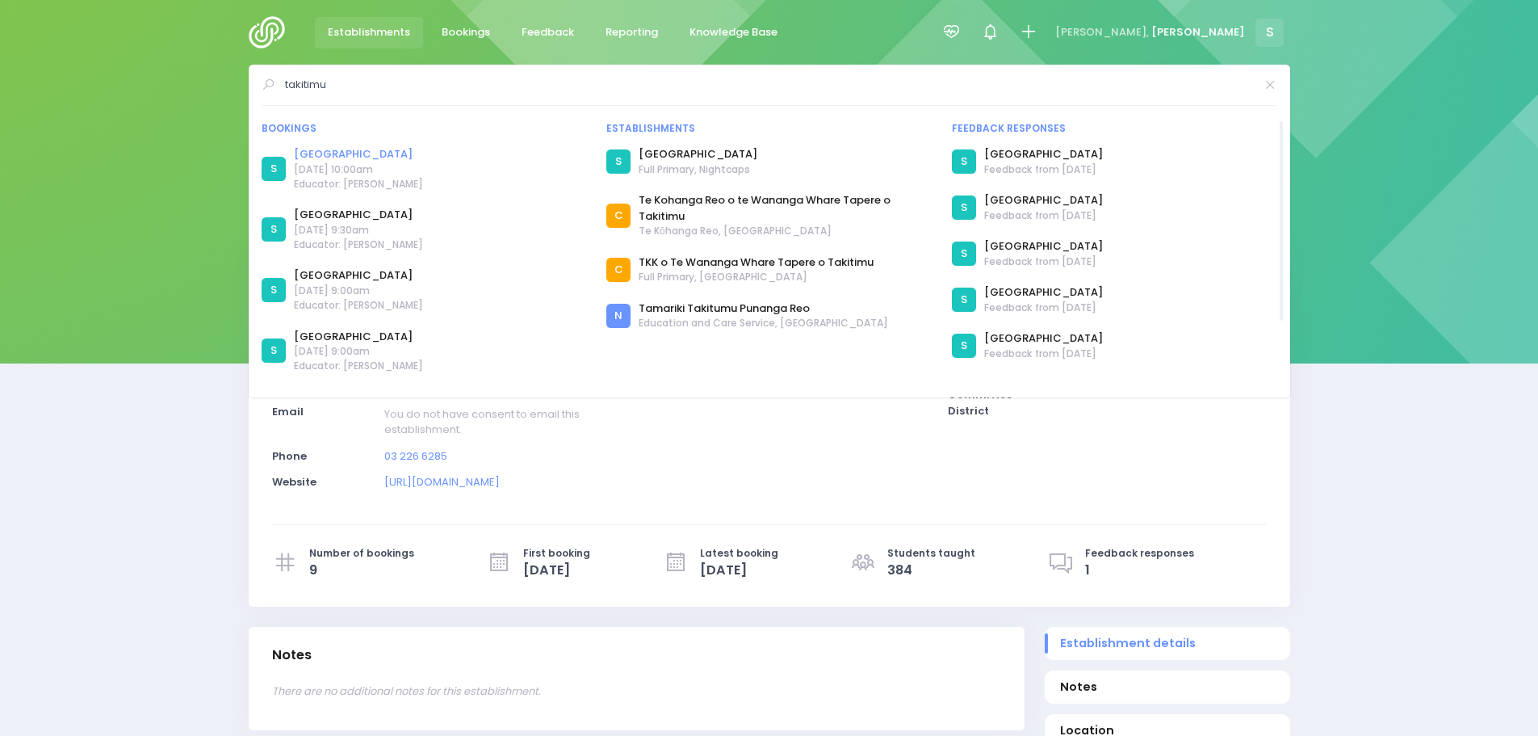
type input "takitimu"
click at [363, 150] on link "Takitimu Primary School" at bounding box center [358, 154] width 129 height 16
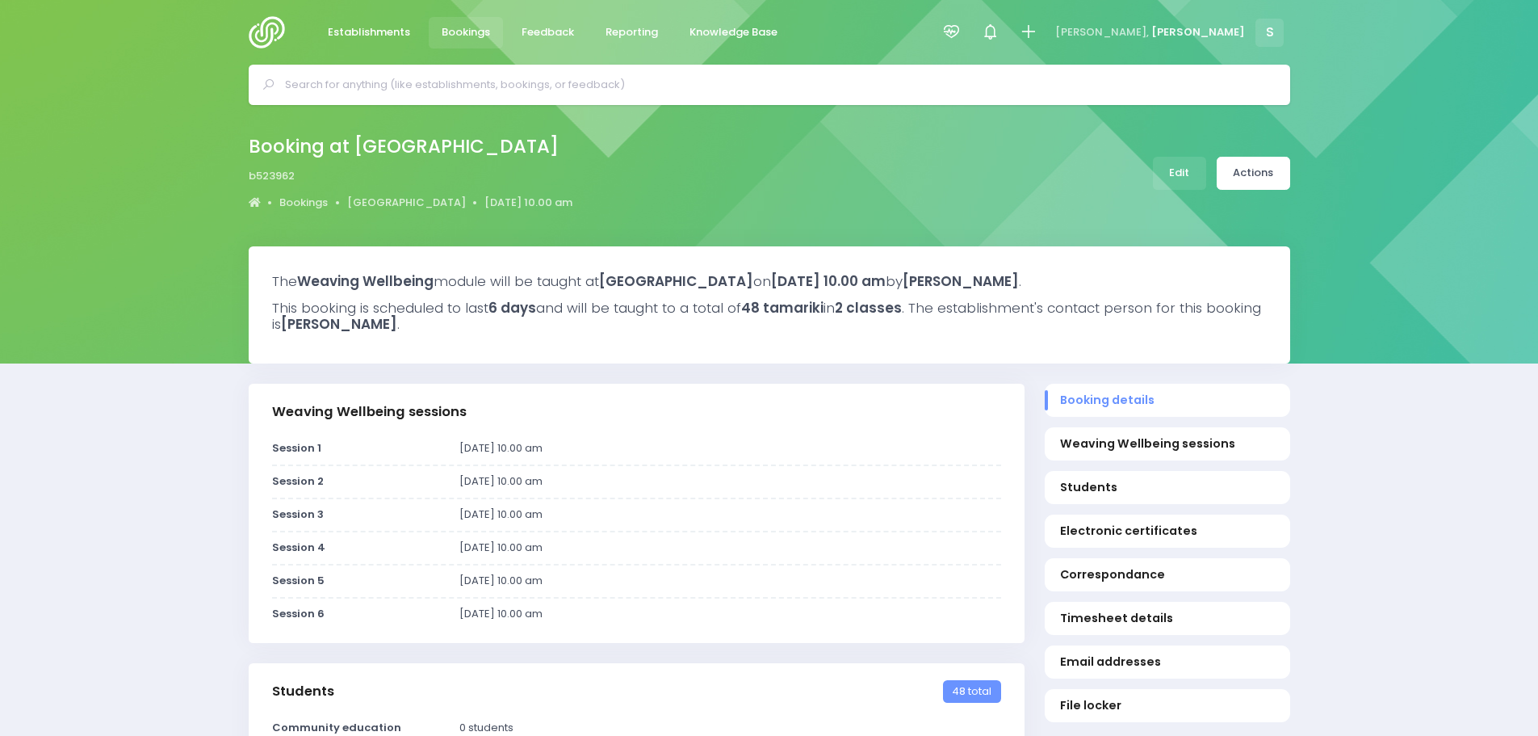
select select "5"
click at [544, 31] on span "Feedback" at bounding box center [548, 32] width 52 height 16
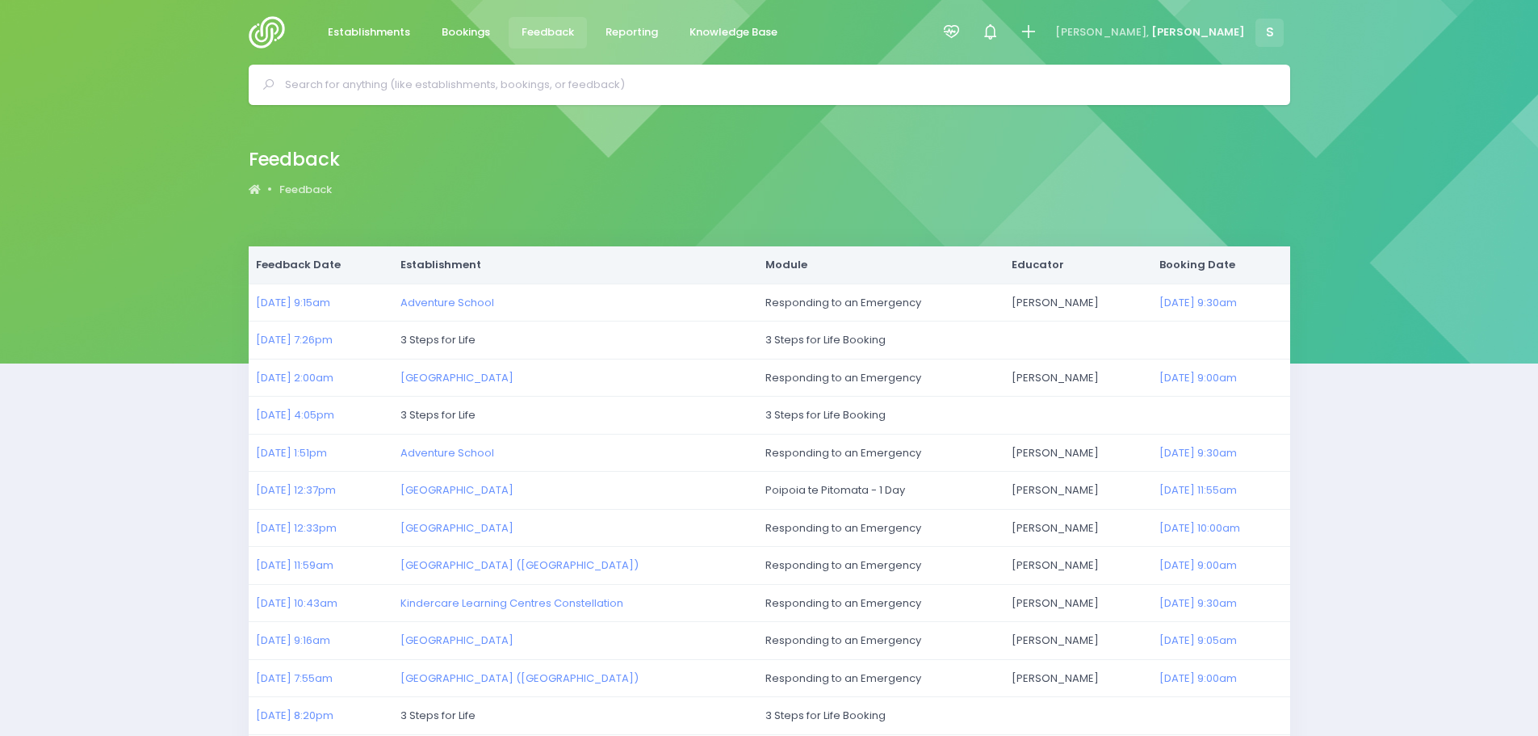
click at [263, 25] on img at bounding box center [272, 32] width 46 height 32
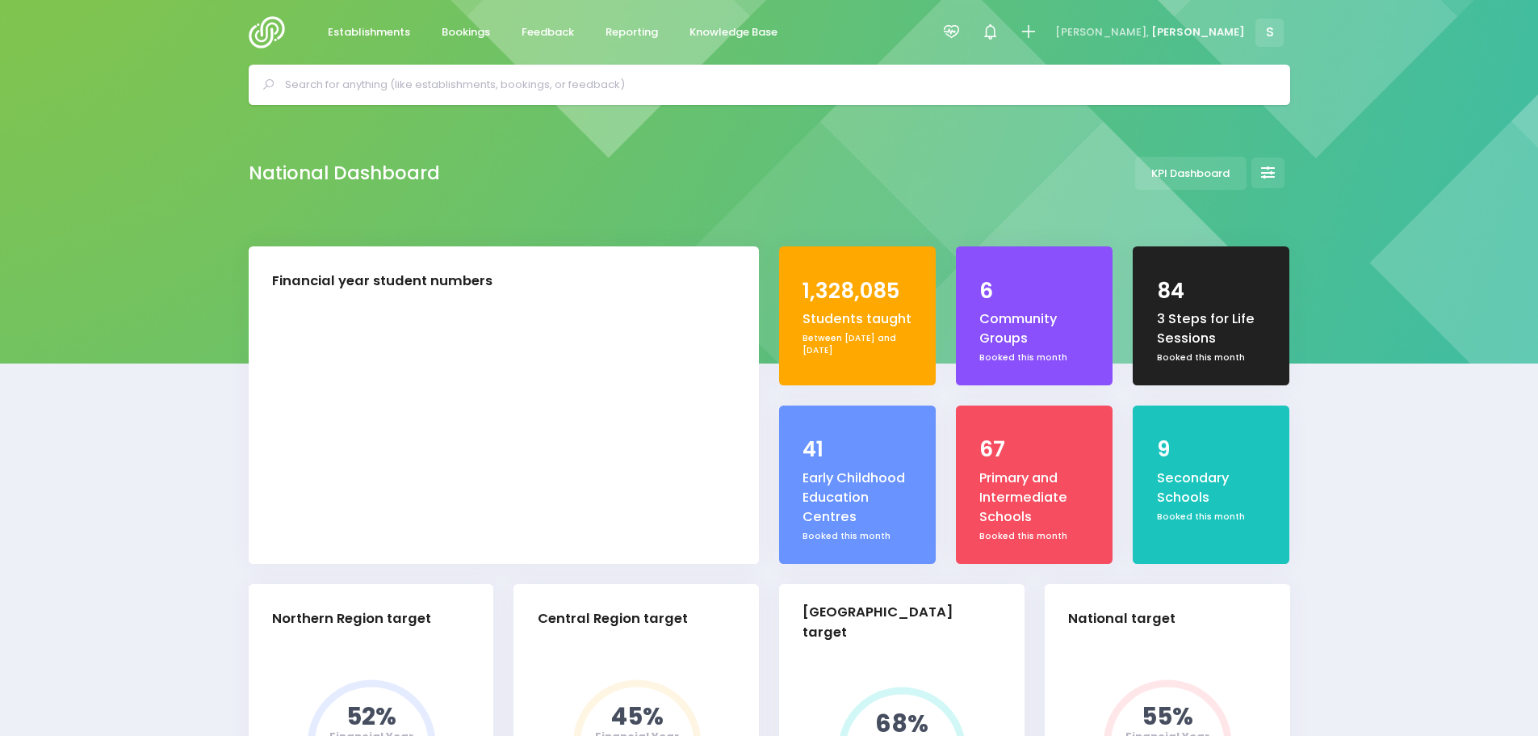
select select "5"
